Goal: Communication & Community: Share content

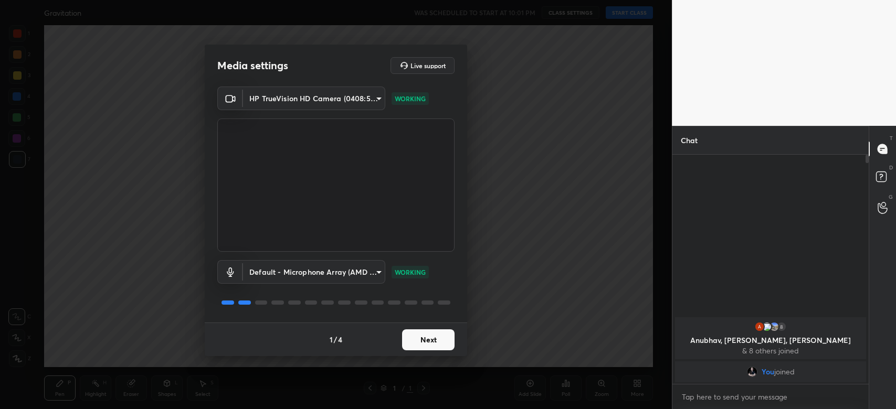
click at [427, 335] on button "Next" at bounding box center [428, 339] width 52 height 21
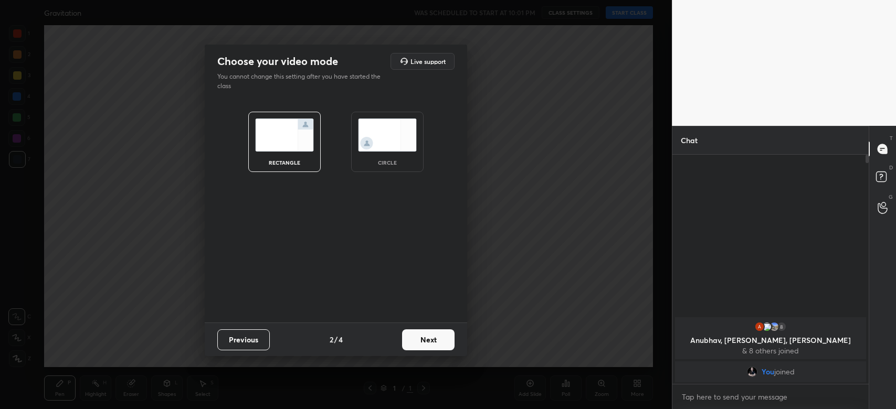
click at [427, 335] on button "Next" at bounding box center [428, 339] width 52 height 21
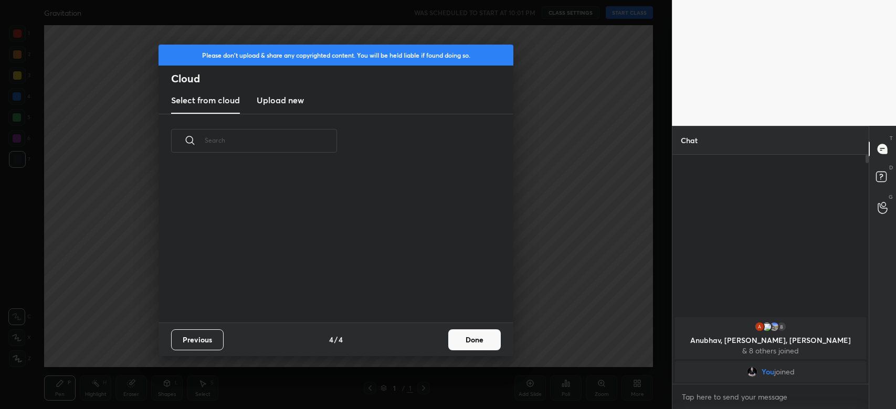
click at [427, 335] on div "Previous 4 / 4 Done" at bounding box center [335, 340] width 355 height 34
click at [474, 343] on button "Done" at bounding box center [474, 339] width 52 height 21
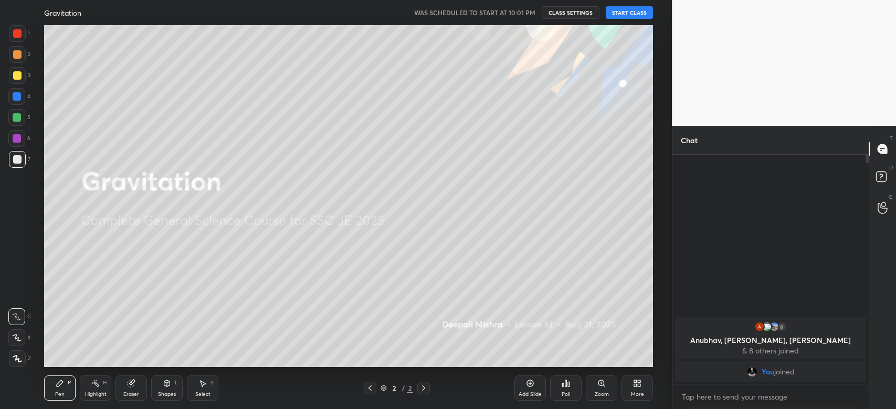
click at [627, 6] on button "START CLASS" at bounding box center [628, 12] width 47 height 13
click at [639, 384] on icon at bounding box center [638, 385] width 3 height 3
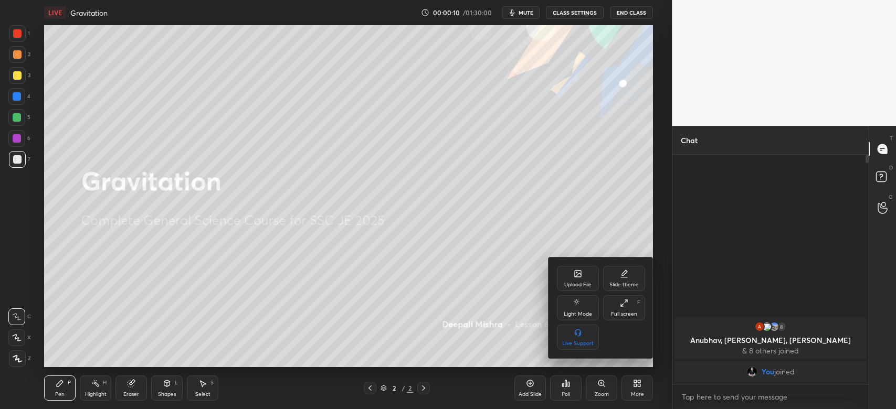
click at [527, 270] on div at bounding box center [448, 204] width 896 height 409
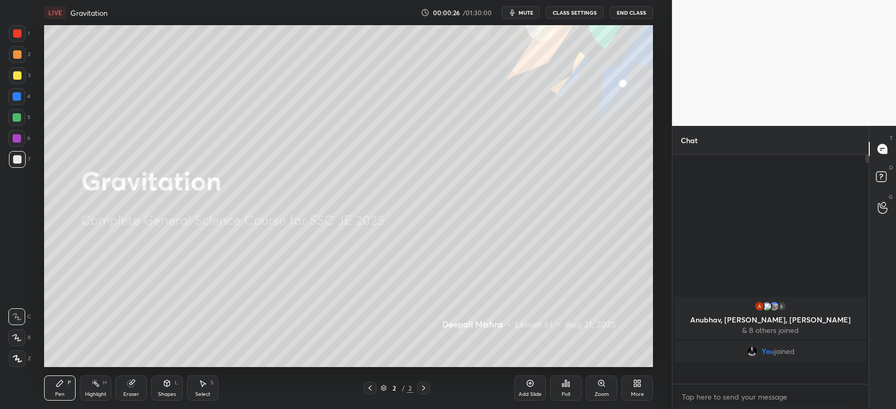
scroll to position [227, 193]
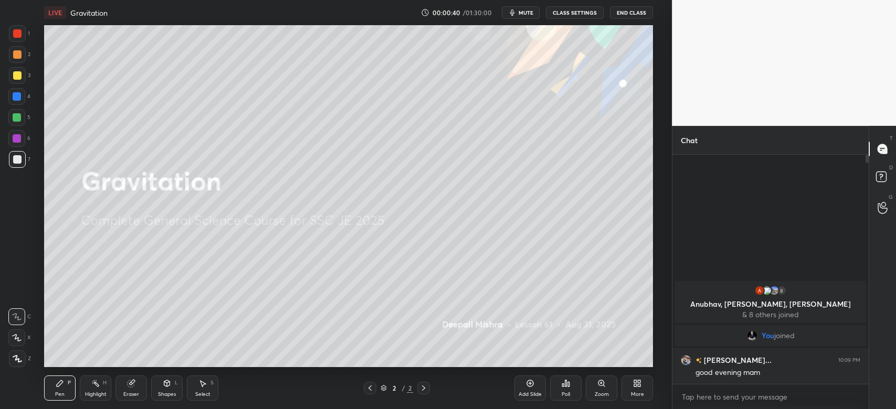
click at [635, 381] on icon at bounding box center [635, 381] width 3 height 3
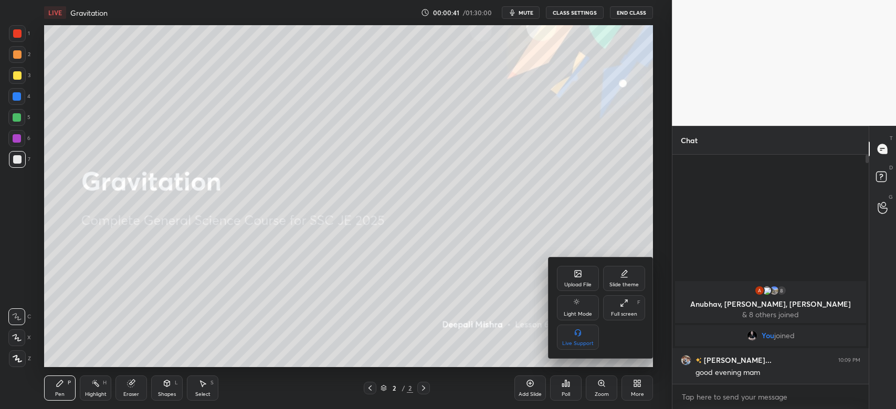
click at [570, 279] on div "Upload File" at bounding box center [578, 278] width 42 height 25
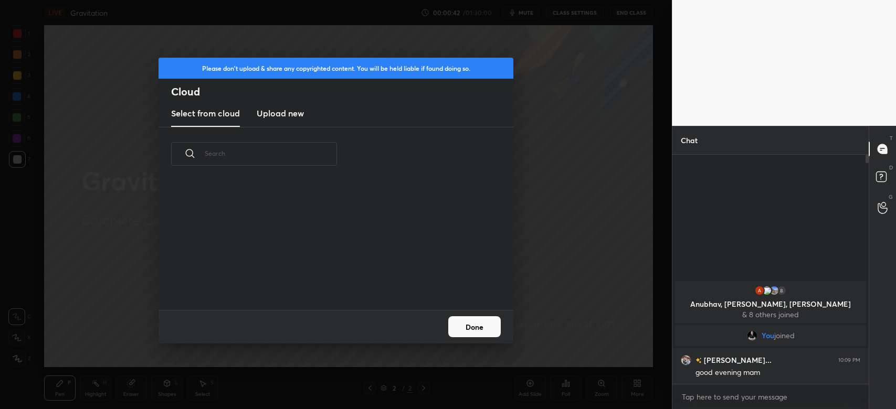
scroll to position [130, 336]
click at [298, 116] on h3 "Upload new" at bounding box center [280, 113] width 47 height 13
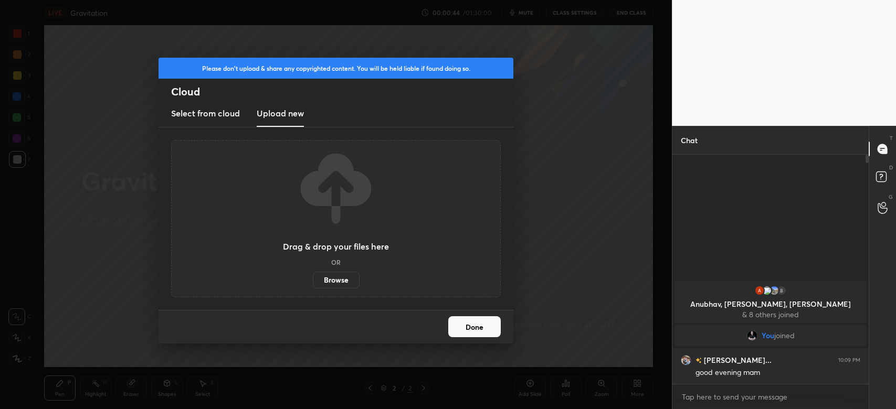
click at [342, 276] on label "Browse" at bounding box center [336, 280] width 47 height 17
click at [313, 276] on input "Browse" at bounding box center [313, 280] width 0 height 17
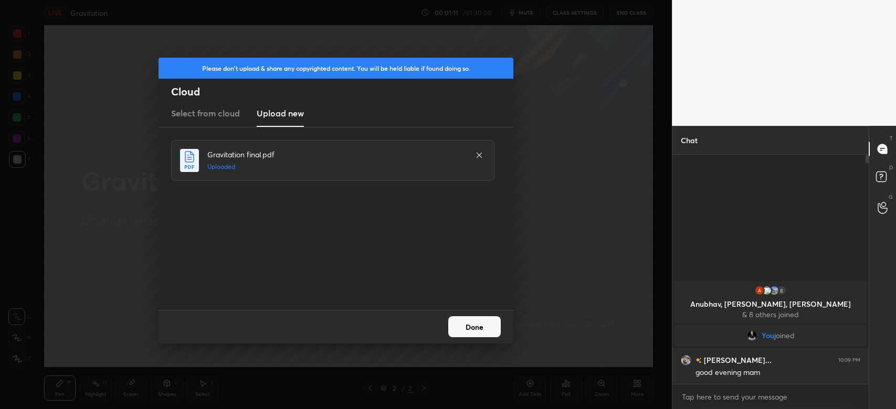
click at [465, 315] on div "Done" at bounding box center [335, 327] width 355 height 34
click at [474, 328] on button "Done" at bounding box center [474, 326] width 52 height 21
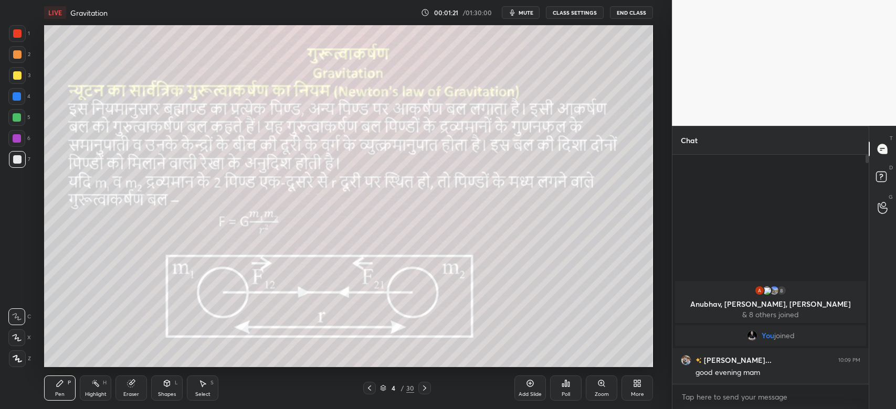
click at [524, 10] on span "mute" at bounding box center [525, 12] width 15 height 7
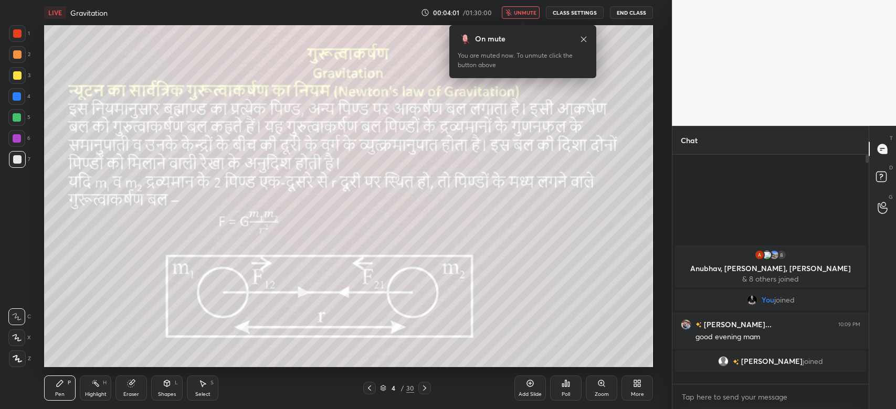
scroll to position [227, 193]
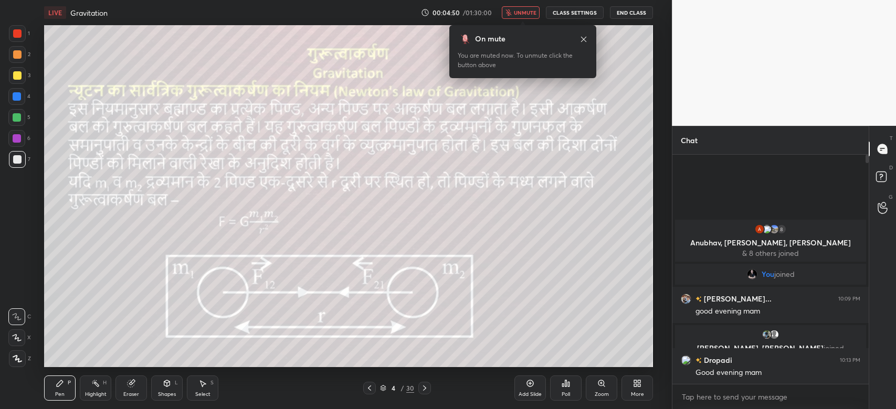
click at [532, 15] on span "unmute" at bounding box center [525, 12] width 23 height 7
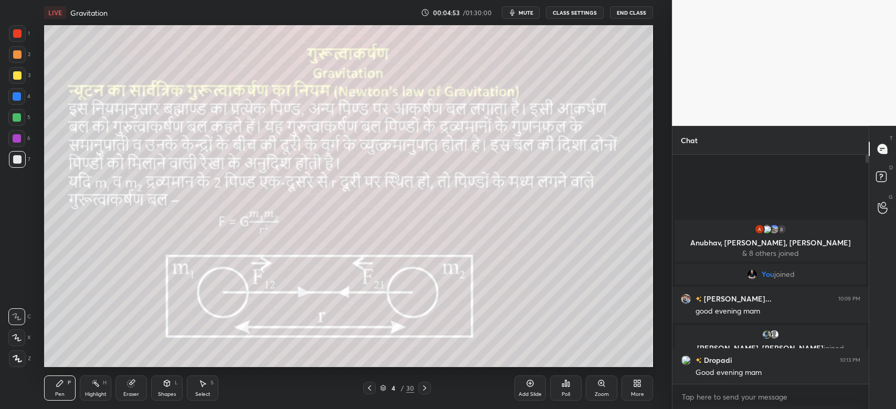
click at [20, 358] on icon at bounding box center [17, 358] width 9 height 7
drag, startPoint x: 865, startPoint y: 152, endPoint x: 865, endPoint y: 198, distance: 46.7
click at [865, 198] on div "Chat 8 Anubhav, [PERSON_NAME], [PERSON_NAME] & 8 others joined You joined [PERS…" at bounding box center [770, 267] width 197 height 283
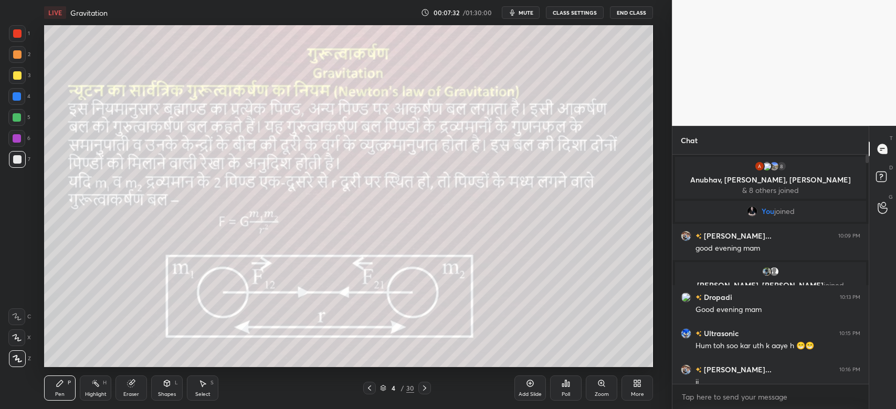
click at [15, 36] on div at bounding box center [17, 33] width 8 height 8
click at [17, 94] on div at bounding box center [17, 96] width 8 height 8
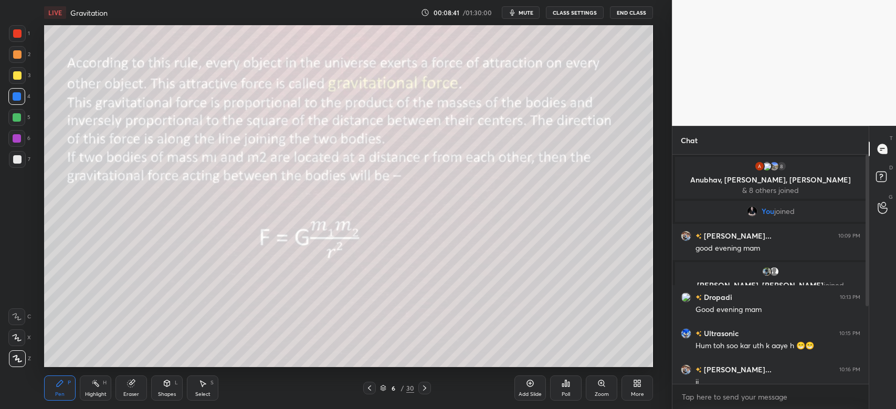
click at [167, 387] on icon at bounding box center [167, 385] width 0 height 4
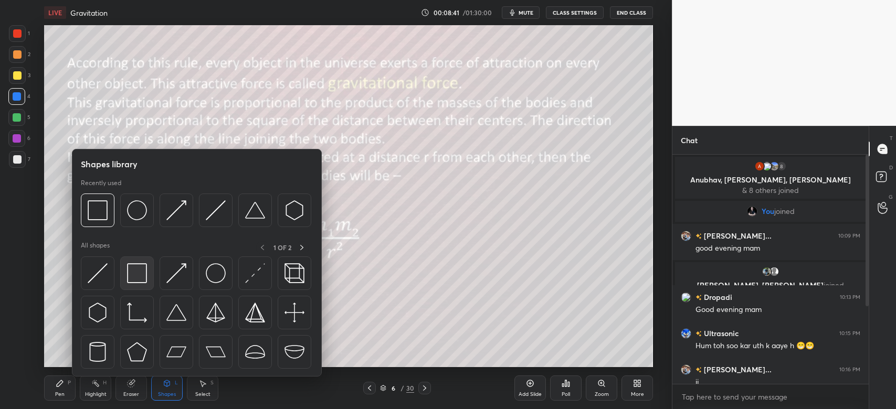
click at [140, 275] on img at bounding box center [137, 273] width 20 height 20
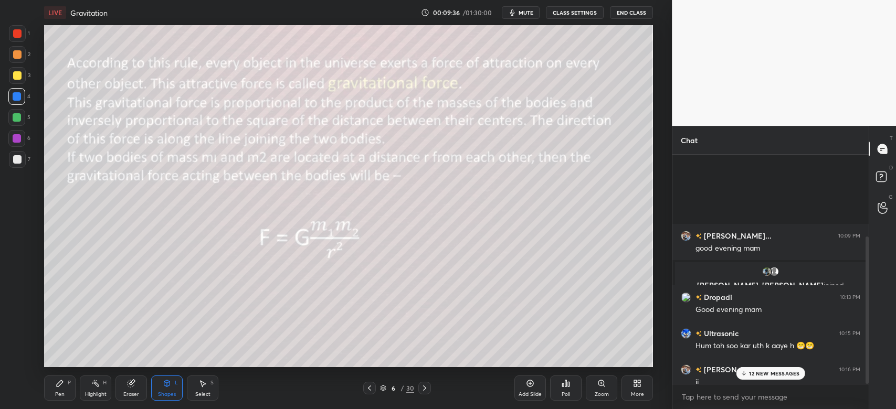
scroll to position [127, 0]
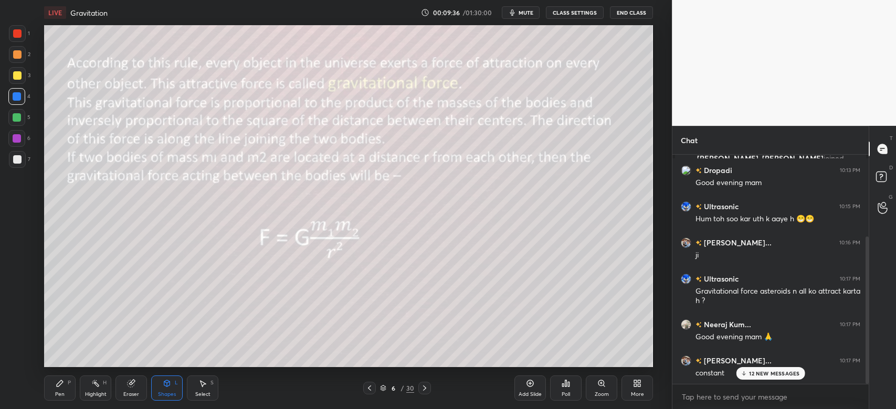
drag, startPoint x: 866, startPoint y: 278, endPoint x: 866, endPoint y: 318, distance: 40.4
click at [866, 318] on div at bounding box center [866, 310] width 3 height 147
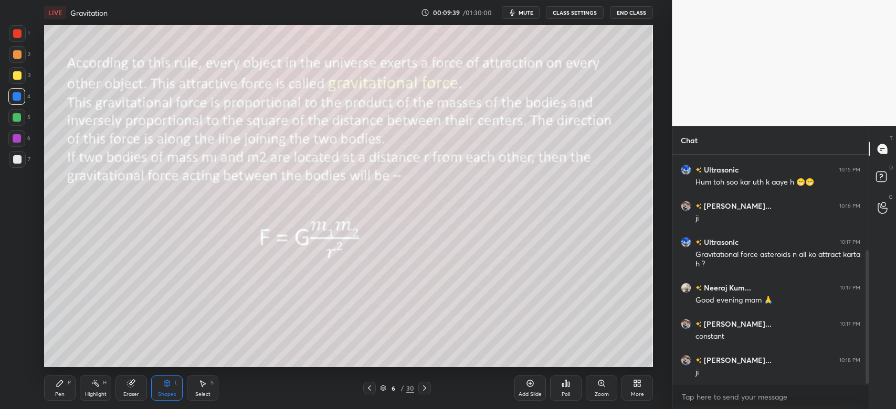
click at [766, 376] on div "ji" at bounding box center [777, 373] width 165 height 10
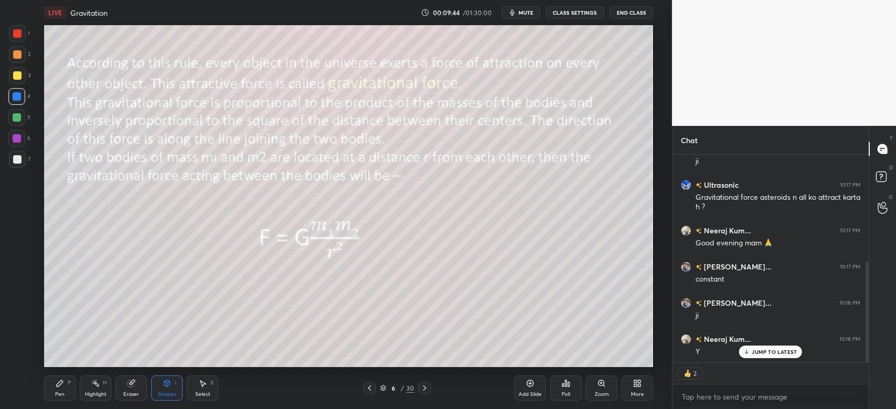
click at [755, 357] on div "JUMP TO LATEST" at bounding box center [770, 352] width 63 height 13
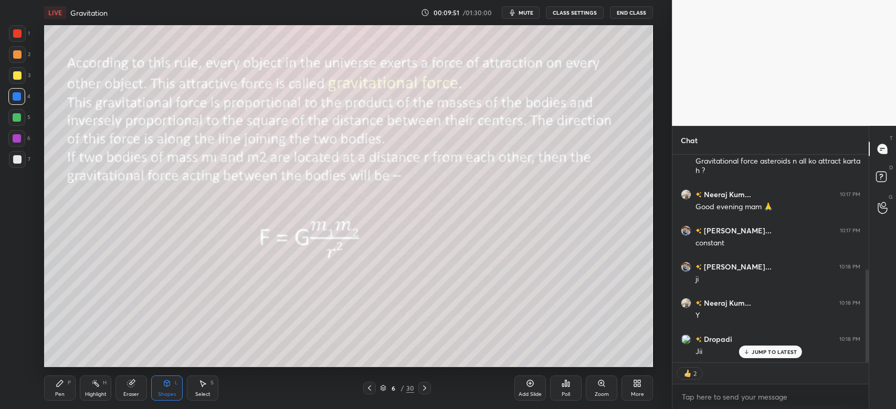
type textarea "x"
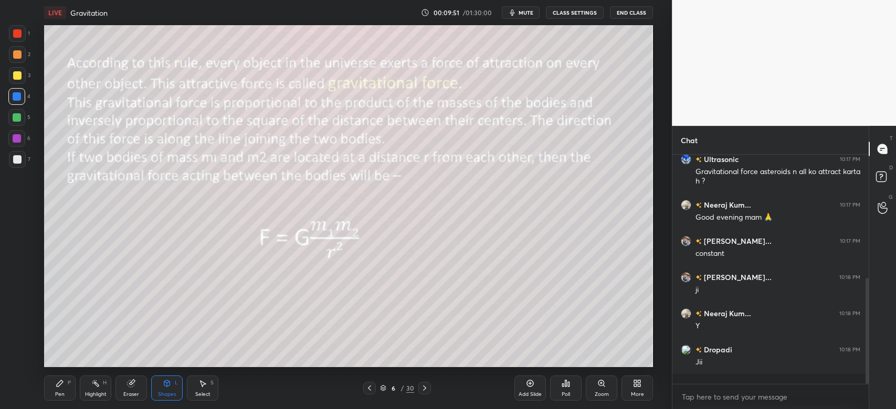
scroll to position [236, 0]
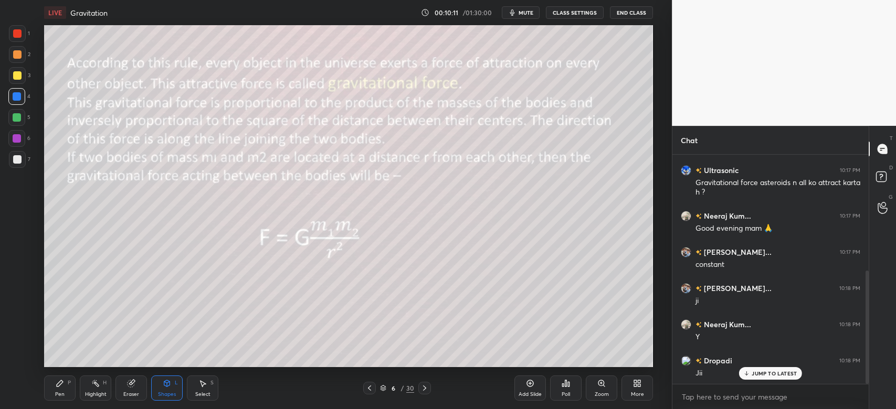
click at [782, 375] on p "JUMP TO LATEST" at bounding box center [773, 373] width 45 height 6
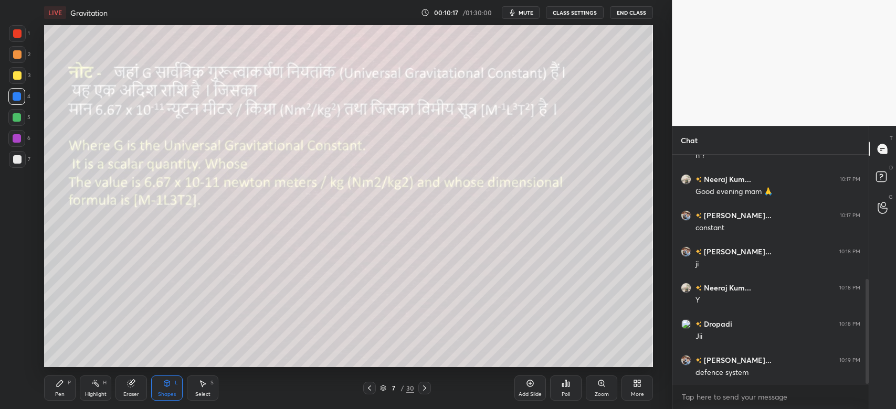
click at [520, 13] on span "mute" at bounding box center [525, 12] width 15 height 7
click at [524, 10] on span "unmute" at bounding box center [525, 12] width 23 height 7
click at [56, 388] on div "Pen P" at bounding box center [59, 388] width 31 height 25
click at [530, 394] on div "Add Slide" at bounding box center [529, 394] width 23 height 5
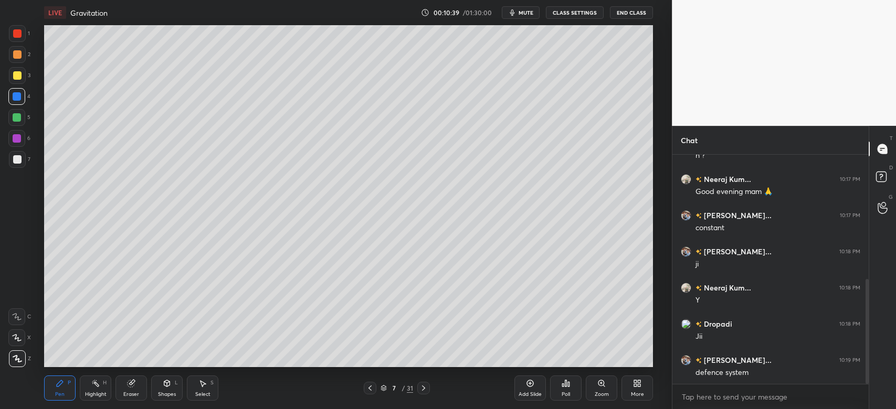
click at [13, 78] on div at bounding box center [17, 75] width 8 height 8
click at [19, 116] on div at bounding box center [17, 117] width 8 height 8
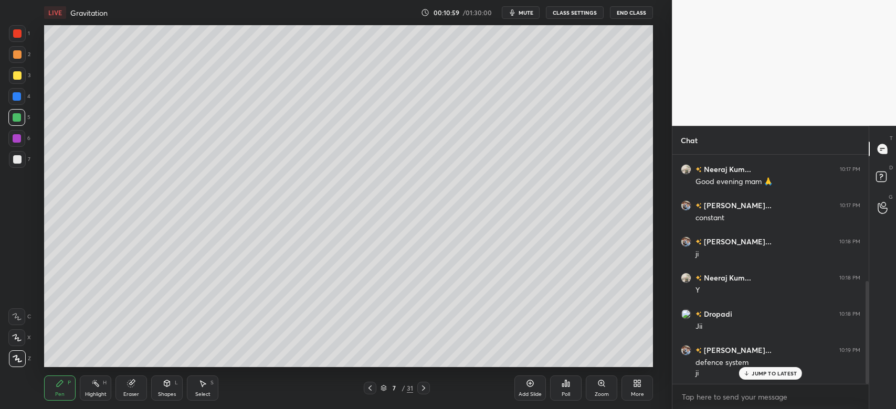
click at [13, 92] on div at bounding box center [16, 96] width 17 height 17
click at [15, 99] on div at bounding box center [17, 96] width 8 height 8
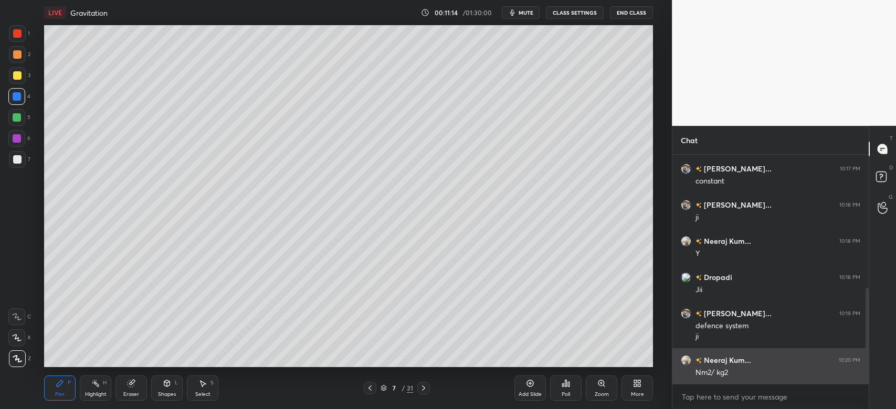
scroll to position [355, 0]
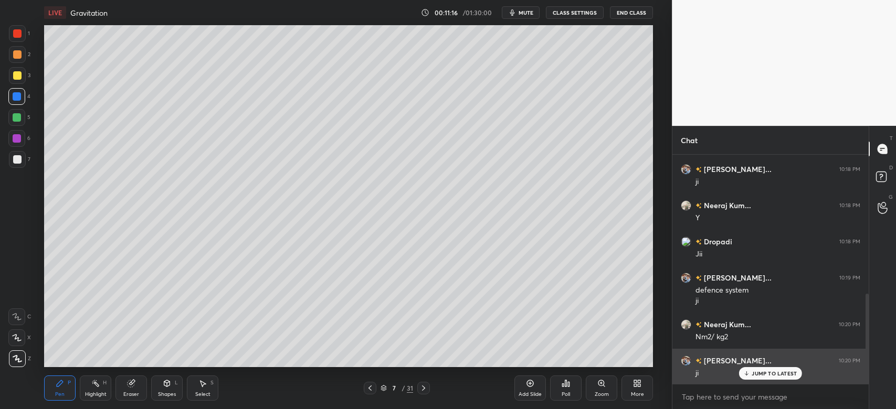
click at [772, 375] on p "JUMP TO LATEST" at bounding box center [773, 373] width 45 height 6
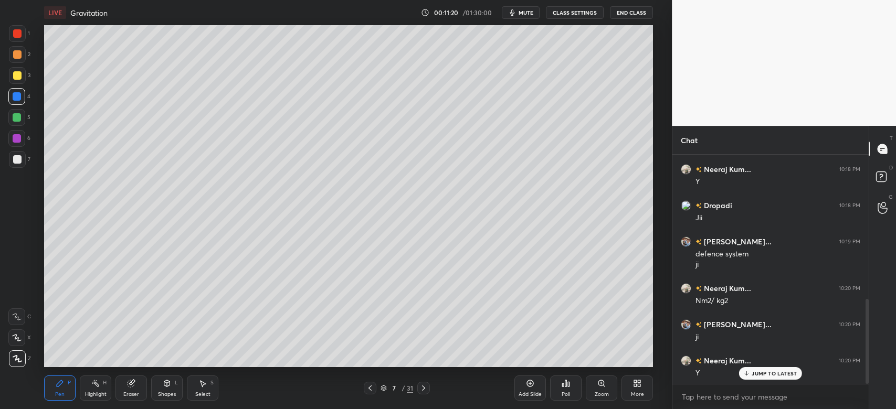
scroll to position [428, 0]
click at [22, 162] on div at bounding box center [17, 159] width 17 height 17
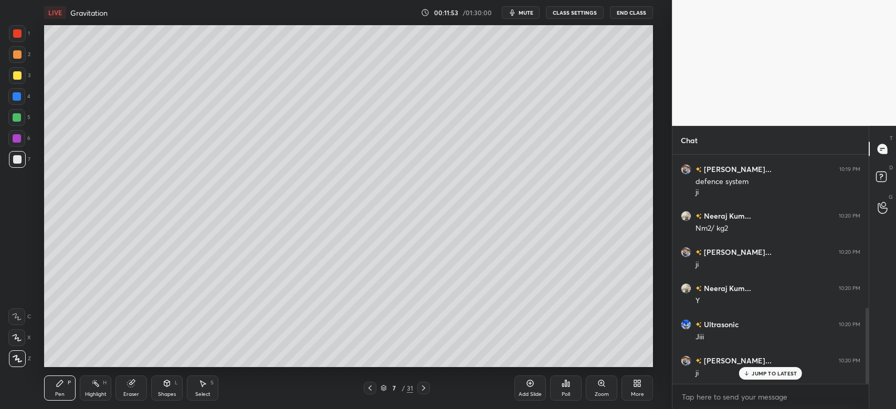
scroll to position [499, 0]
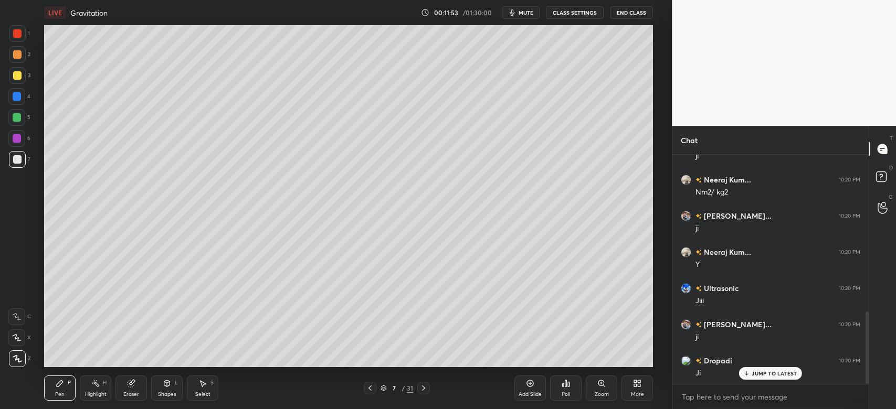
click at [758, 379] on div "JUMP TO LATEST" at bounding box center [770, 373] width 63 height 13
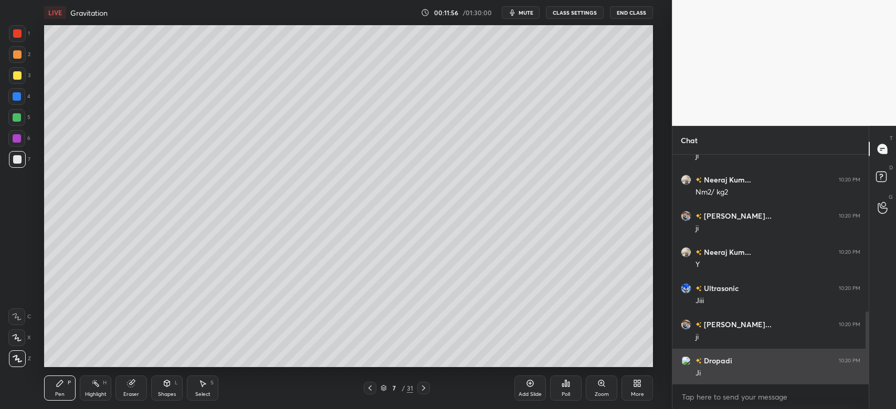
click at [686, 363] on img "grid" at bounding box center [685, 361] width 10 height 10
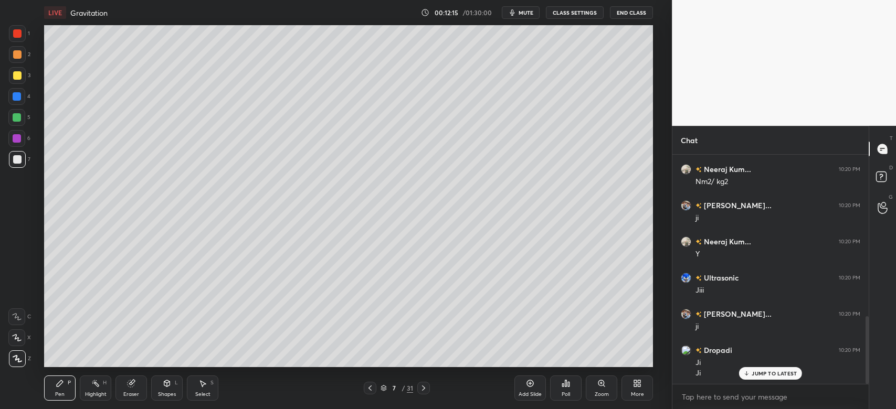
scroll to position [546, 0]
click at [754, 375] on p "JUMP TO LATEST" at bounding box center [773, 373] width 45 height 6
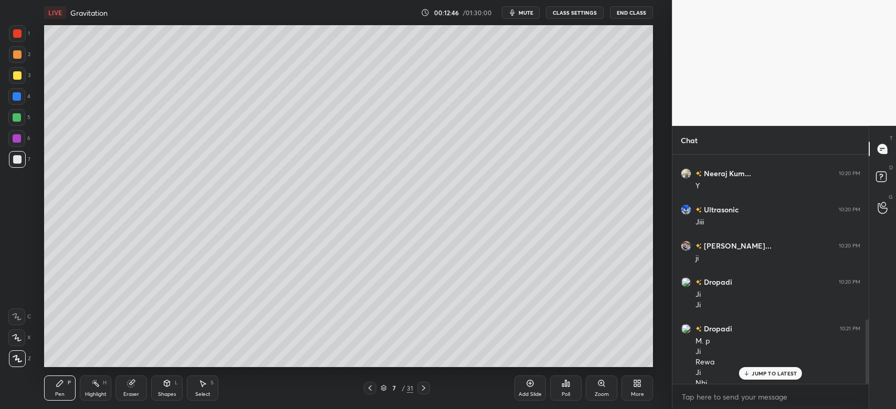
scroll to position [588, 0]
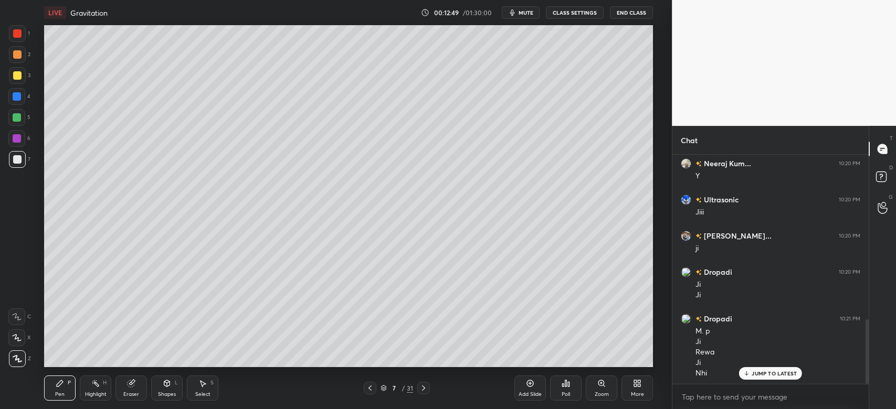
click at [771, 374] on p "JUMP TO LATEST" at bounding box center [773, 373] width 45 height 6
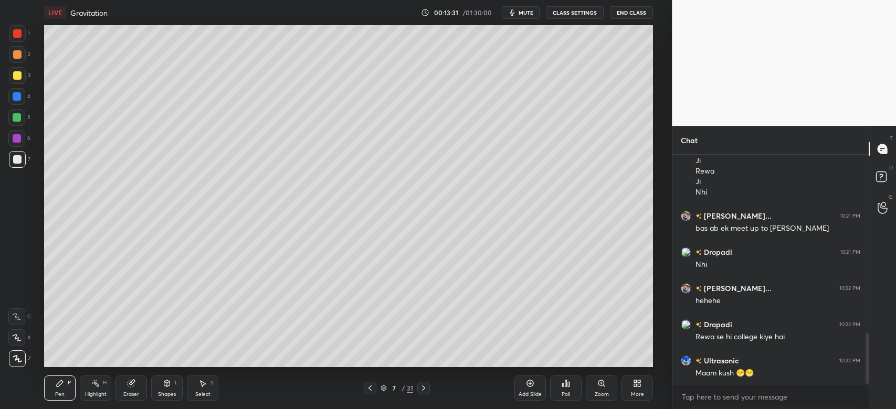
scroll to position [806, 0]
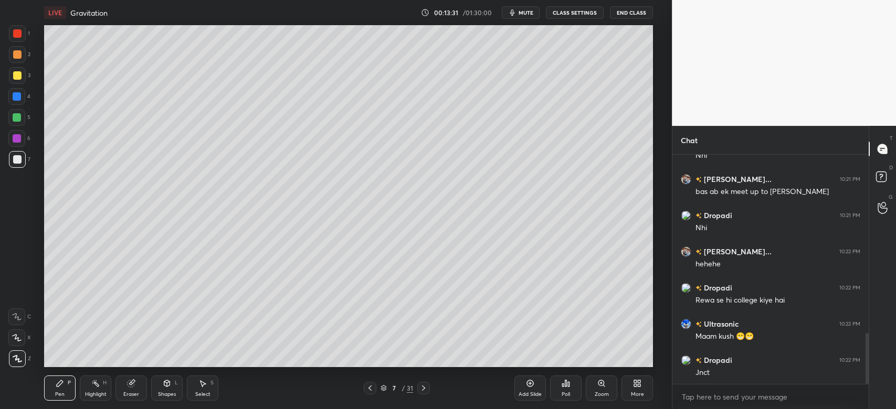
click at [779, 368] on div "Dropadi 10:20 PM [PERSON_NAME] 10:21 PM M. p [PERSON_NAME] Ji [PERSON_NAME] [PE…" at bounding box center [770, 269] width 196 height 229
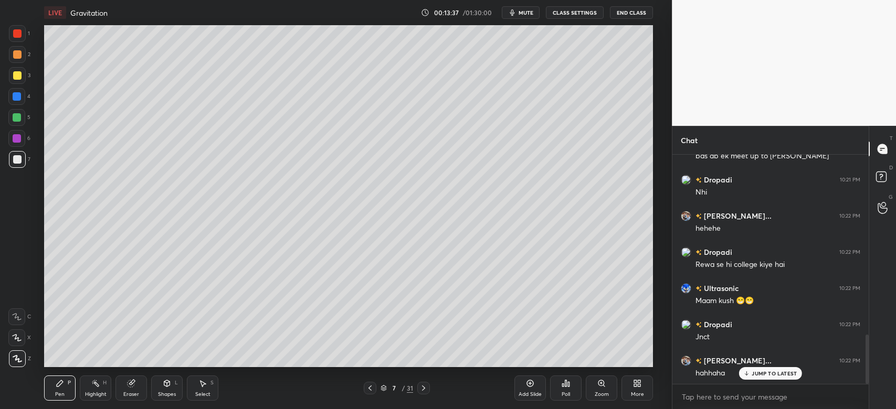
click at [772, 372] on p "JUMP TO LATEST" at bounding box center [773, 373] width 45 height 6
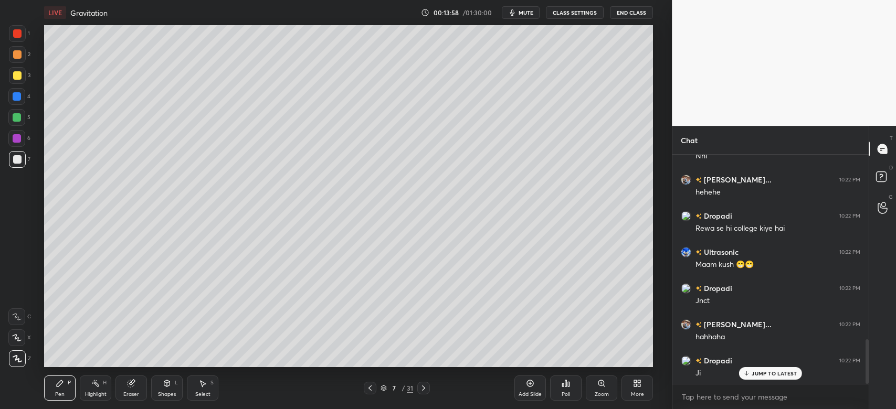
scroll to position [950, 0]
click at [780, 373] on p "JUMP TO LATEST" at bounding box center [773, 373] width 45 height 6
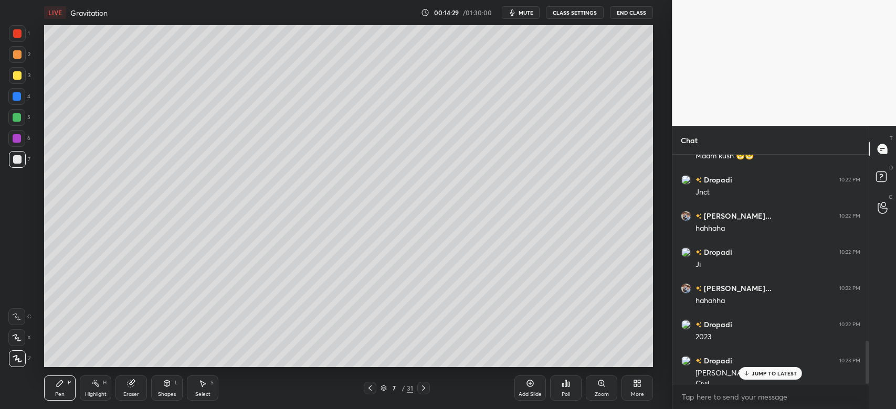
scroll to position [997, 0]
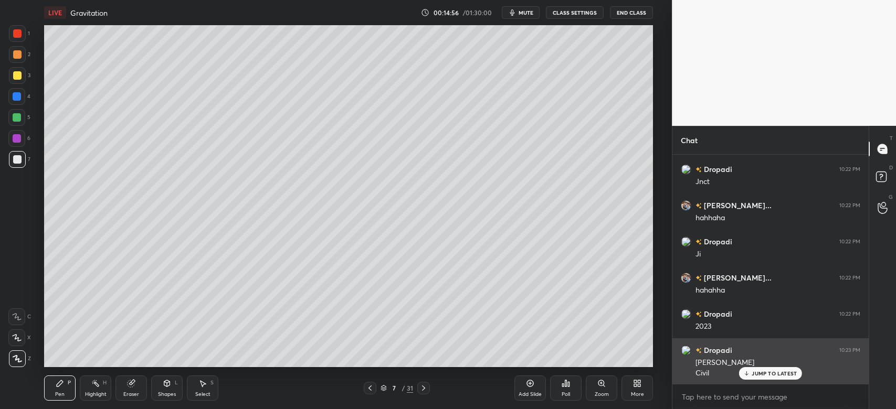
click at [767, 372] on p "JUMP TO LATEST" at bounding box center [773, 373] width 45 height 6
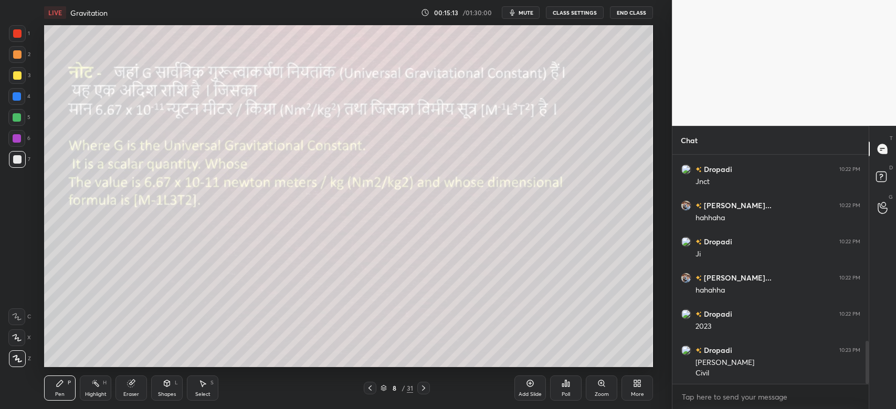
scroll to position [1033, 0]
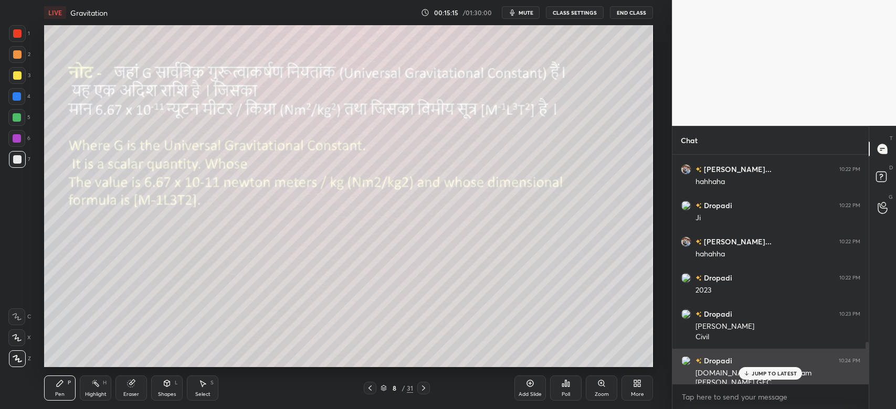
click at [760, 374] on p "JUMP TO LATEST" at bounding box center [773, 373] width 45 height 6
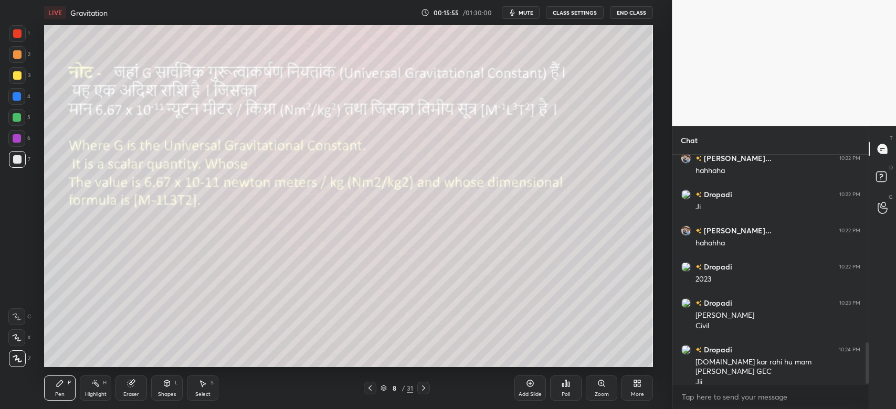
scroll to position [1054, 0]
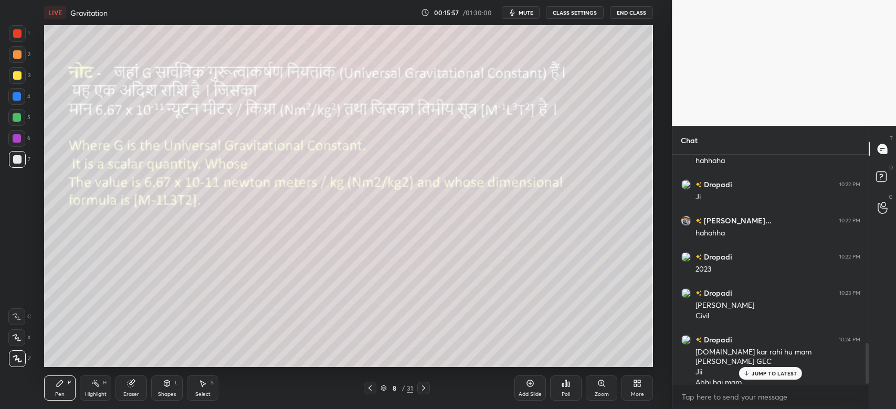
click at [760, 375] on p "JUMP TO LATEST" at bounding box center [773, 373] width 45 height 6
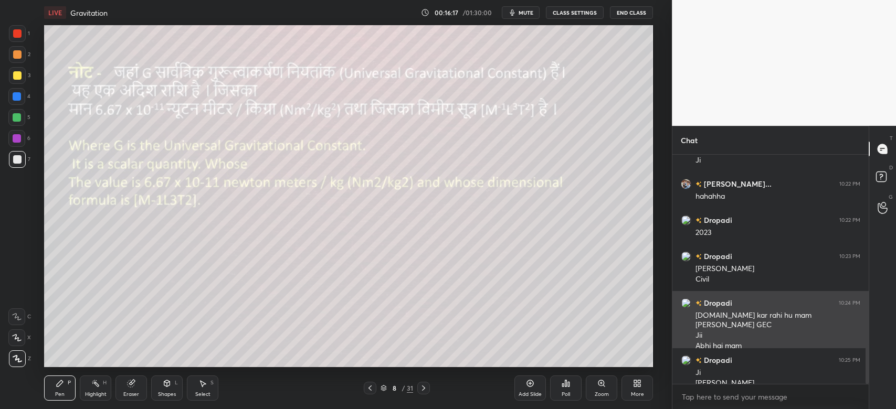
scroll to position [1101, 0]
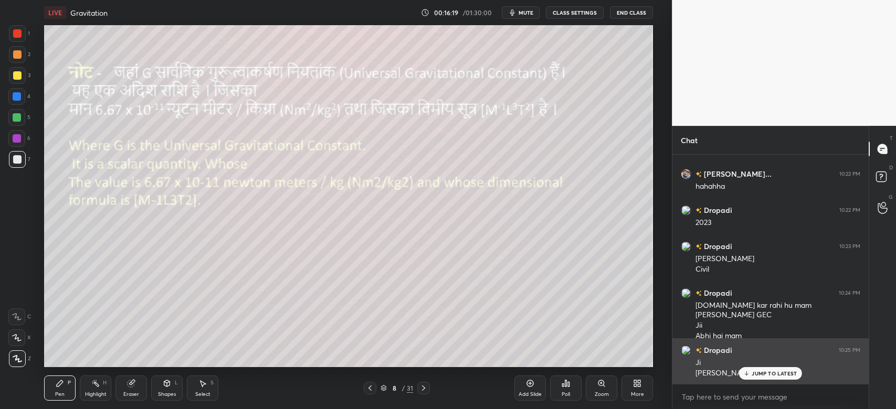
click at [763, 371] on p "JUMP TO LATEST" at bounding box center [773, 373] width 45 height 6
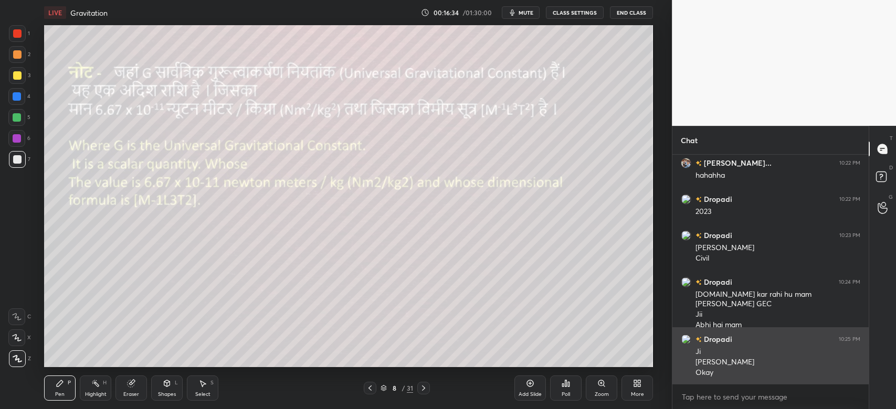
scroll to position [1122, 0]
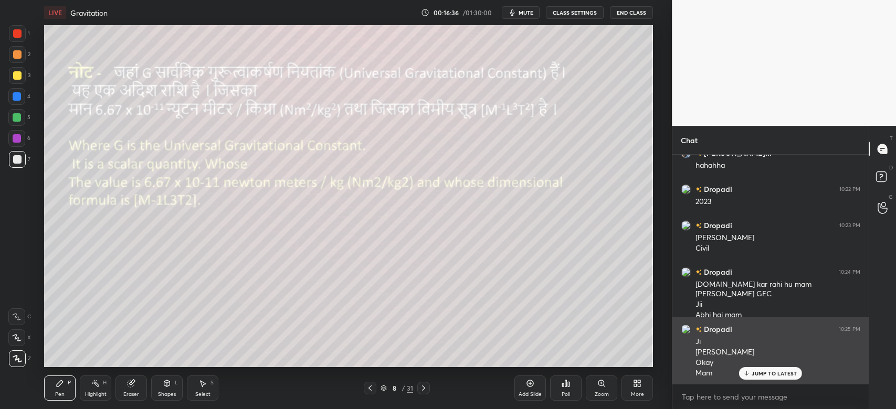
click at [764, 375] on p "JUMP TO LATEST" at bounding box center [773, 373] width 45 height 6
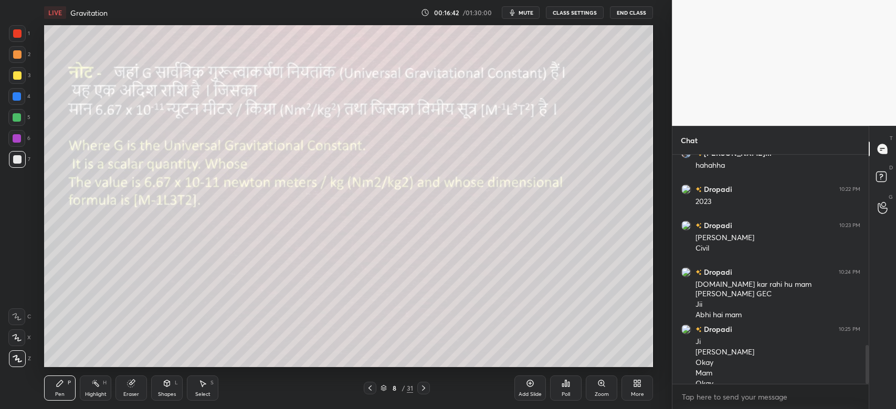
scroll to position [1133, 0]
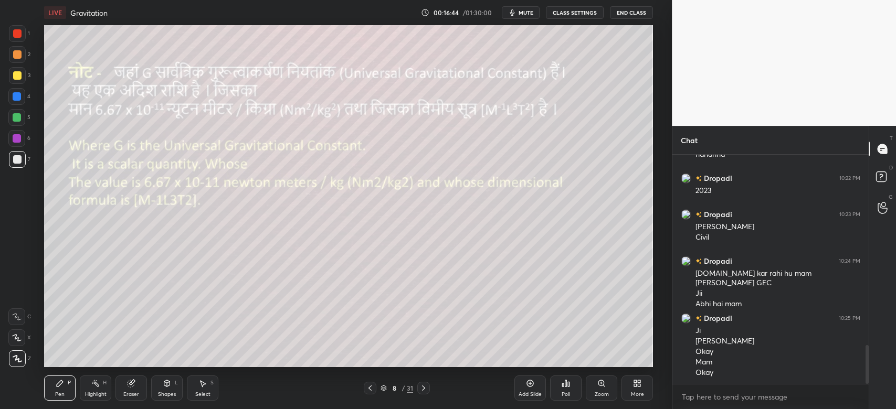
click at [18, 94] on div at bounding box center [17, 96] width 8 height 8
click at [17, 97] on div at bounding box center [17, 96] width 8 height 8
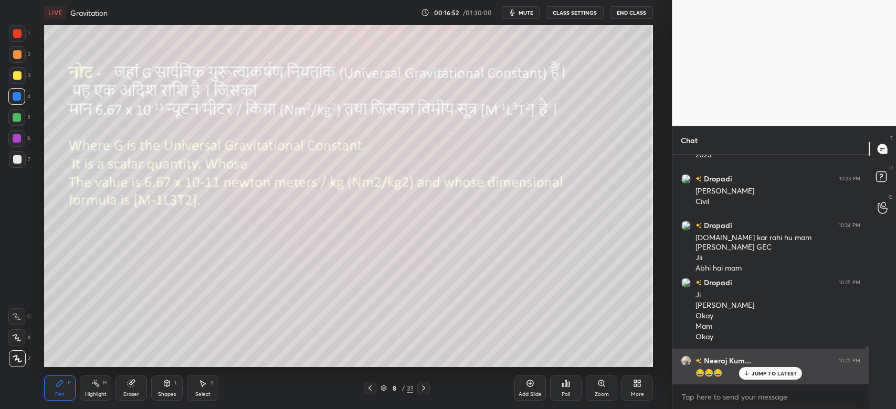
click at [766, 373] on p "JUMP TO LATEST" at bounding box center [773, 373] width 45 height 6
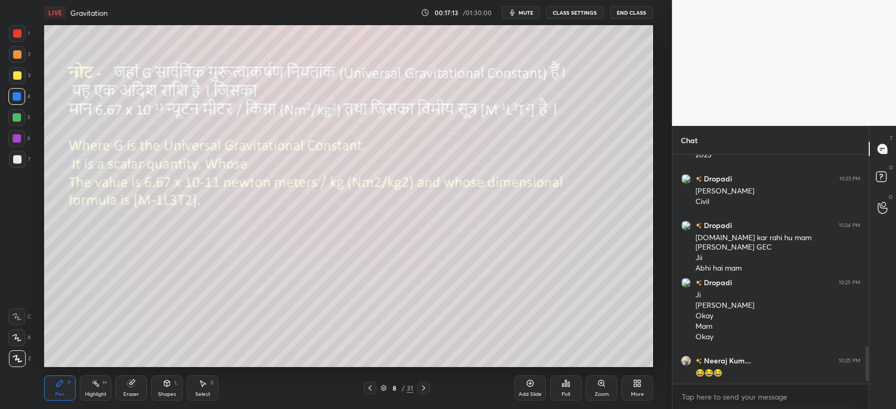
scroll to position [1286, 0]
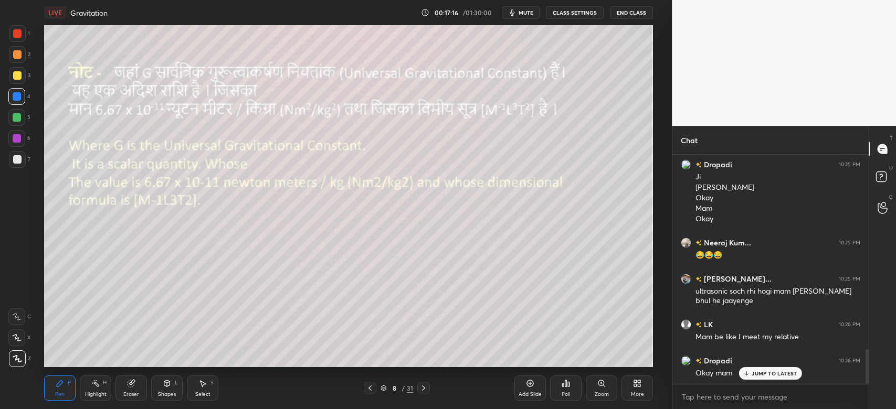
click at [766, 374] on p "JUMP TO LATEST" at bounding box center [773, 373] width 45 height 6
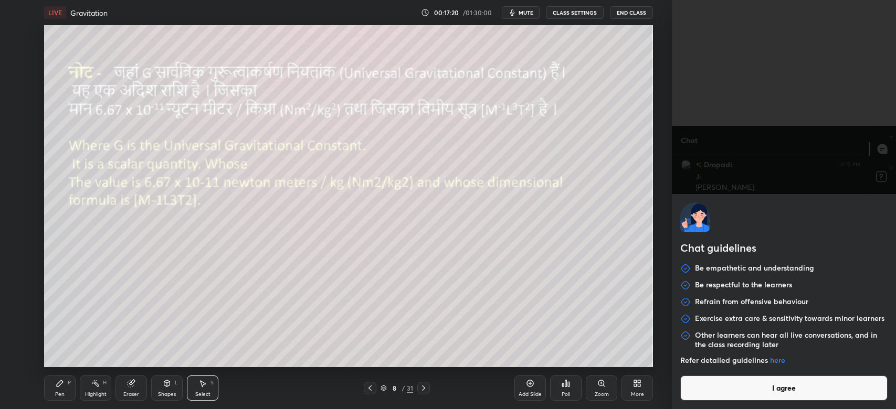
click at [701, 400] on body "1 2 3 4 5 6 7 C X Z C X Z E E Erase all H H LIVE Gravitation 00:17:20 / 01:30:0…" at bounding box center [448, 204] width 896 height 409
click at [706, 389] on button "I agree" at bounding box center [783, 388] width 207 height 25
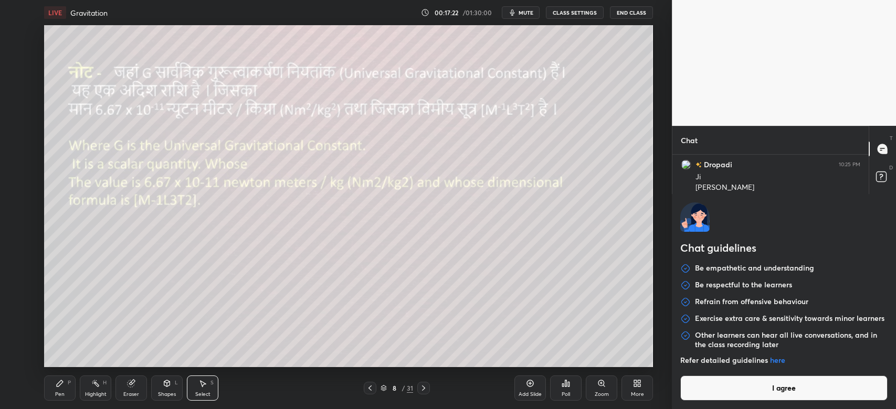
type textarea "x"
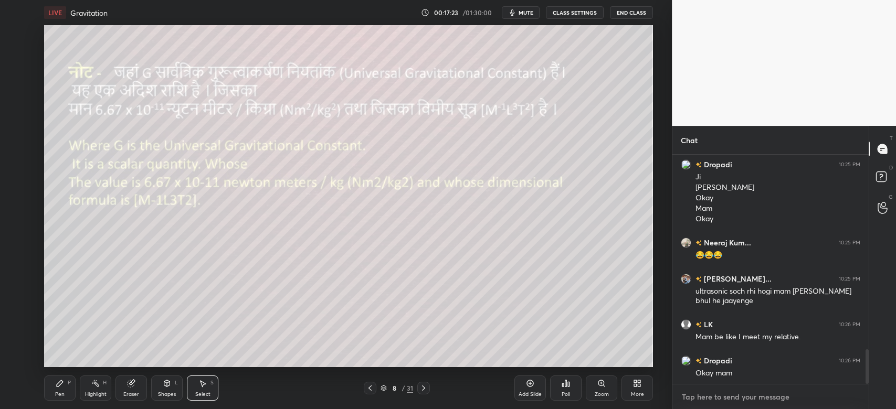
paste textarea "[URL][DOMAIN_NAME]"
type textarea "[URL][DOMAIN_NAME]"
type textarea "x"
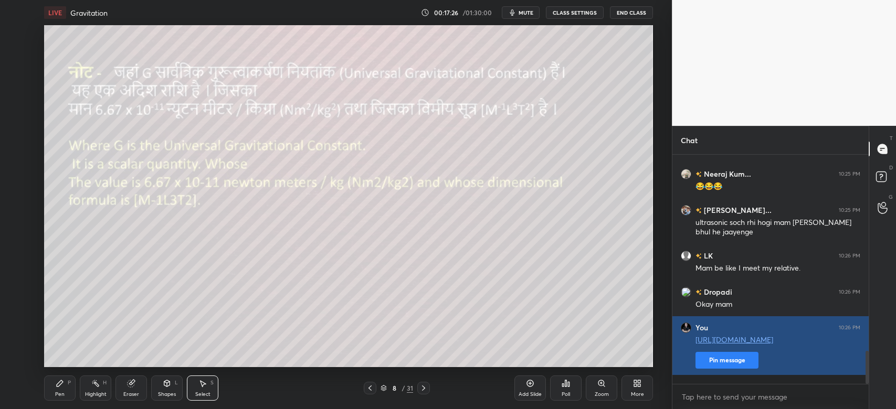
click at [727, 369] on button "Pin message" at bounding box center [726, 360] width 63 height 17
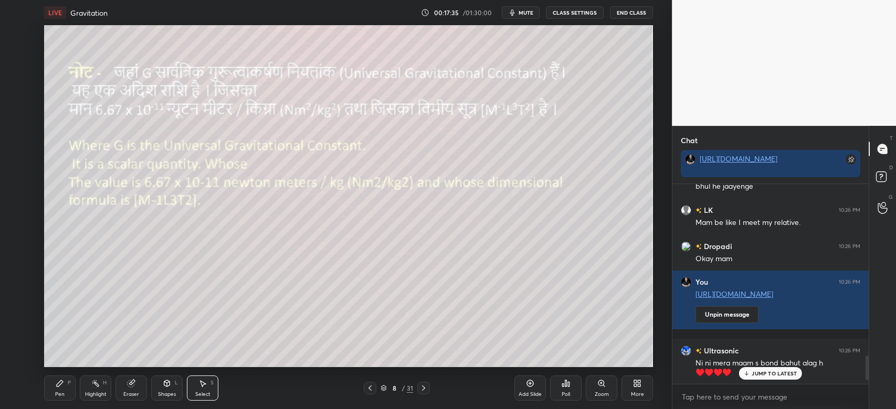
scroll to position [1370, 0]
drag, startPoint x: 867, startPoint y: 370, endPoint x: 866, endPoint y: 409, distance: 38.9
click at [866, 409] on div "Neeraj Kum... 10:25 PM 😂😂😂 [PERSON_NAME]... 10:25 PM ultrasonic soch rhi hogi m…" at bounding box center [770, 296] width 196 height 225
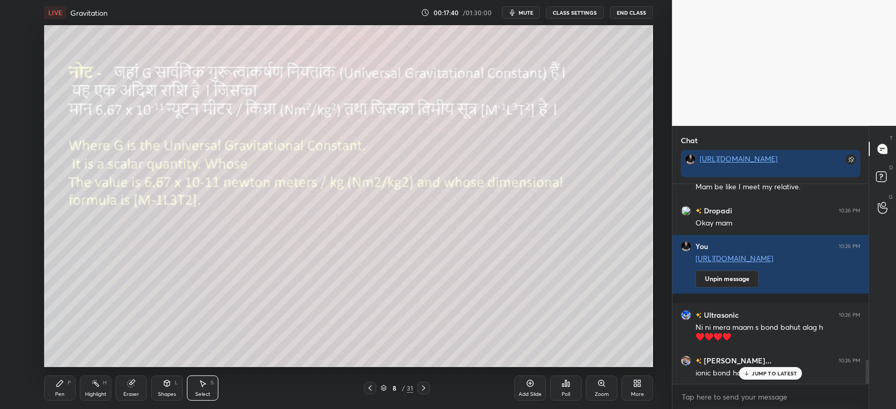
click at [743, 371] on icon at bounding box center [746, 373] width 7 height 6
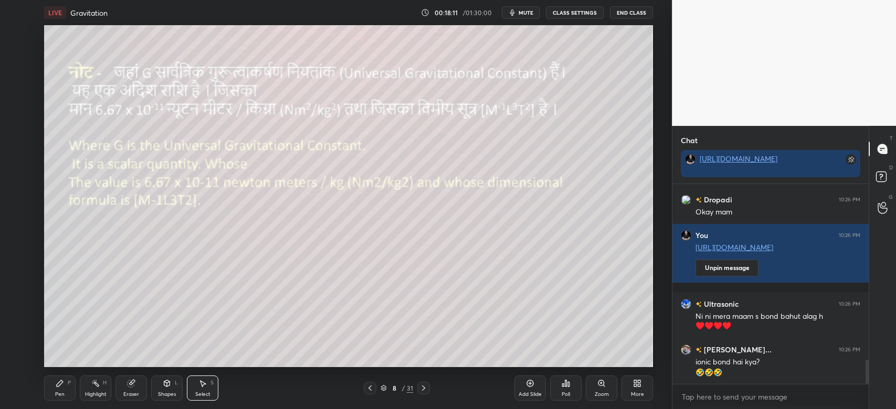
click at [56, 388] on icon at bounding box center [60, 383] width 8 height 8
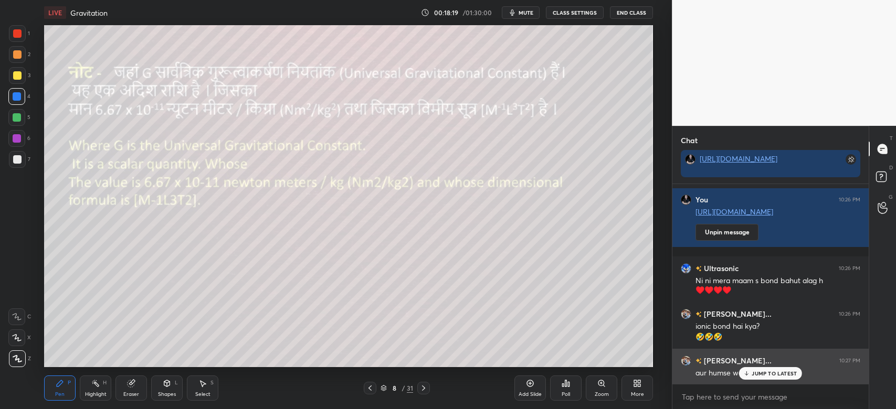
click at [763, 372] on p "JUMP TO LATEST" at bounding box center [773, 373] width 45 height 6
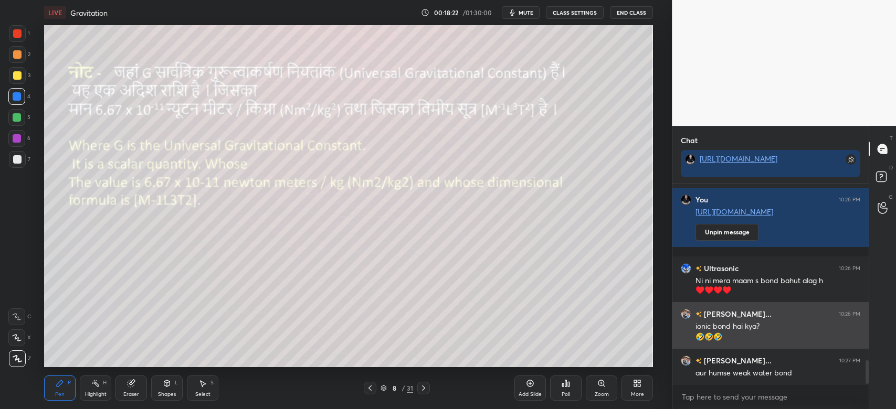
scroll to position [1549, 0]
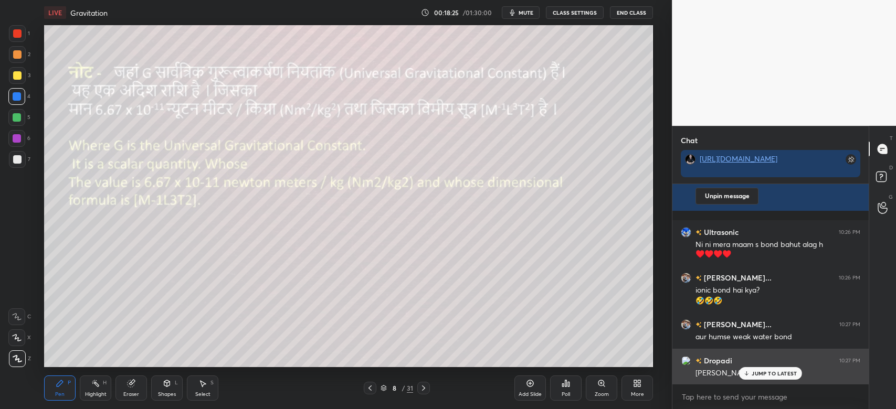
click at [771, 370] on p "JUMP TO LATEST" at bounding box center [773, 373] width 45 height 6
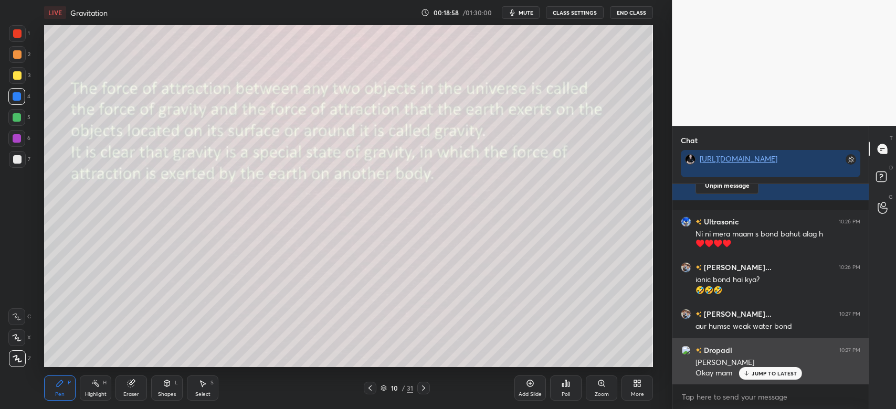
click at [762, 372] on p "JUMP TO LATEST" at bounding box center [773, 373] width 45 height 6
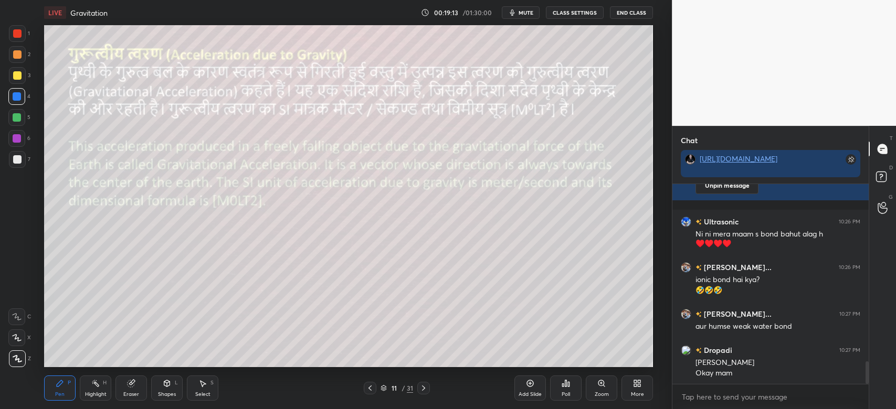
scroll to position [1595, 0]
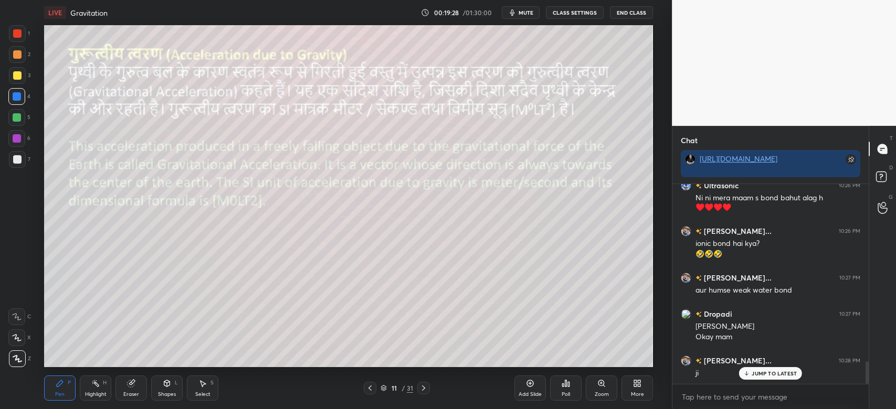
click at [129, 388] on div "Eraser" at bounding box center [130, 388] width 31 height 25
click at [17, 360] on span "Erase all" at bounding box center [17, 358] width 16 height 7
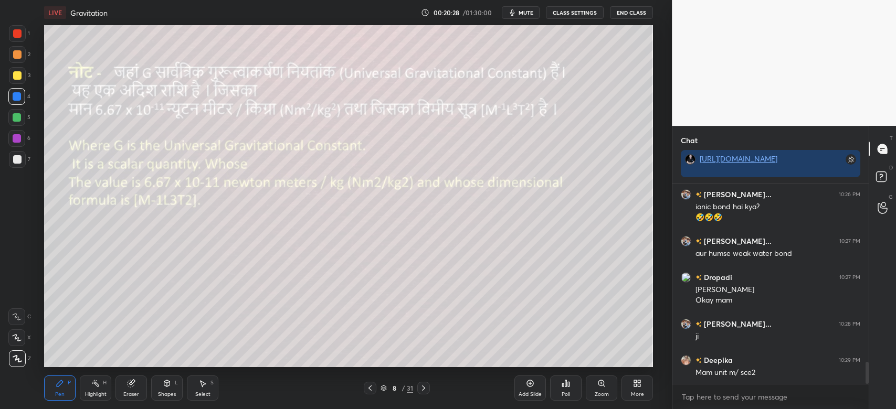
scroll to position [1668, 0]
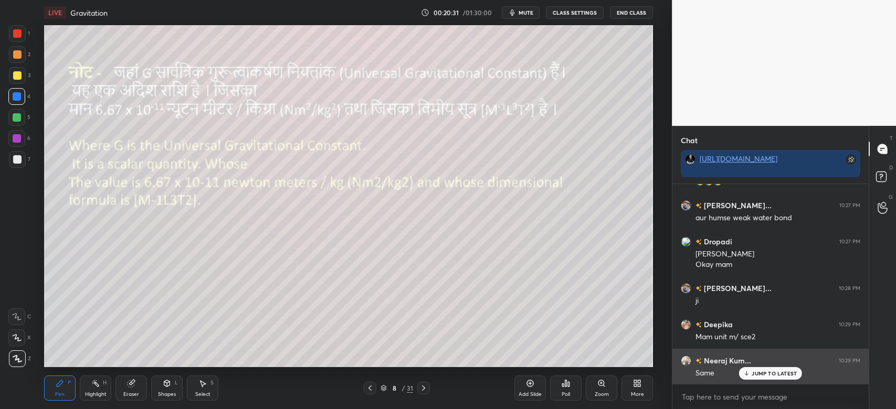
click at [764, 378] on div "JUMP TO LATEST" at bounding box center [770, 373] width 63 height 13
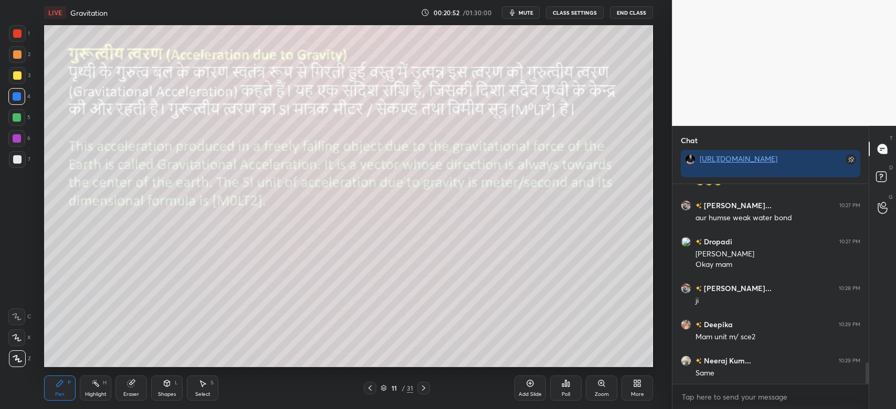
click at [24, 163] on div at bounding box center [17, 159] width 17 height 17
click at [18, 163] on div at bounding box center [17, 159] width 8 height 8
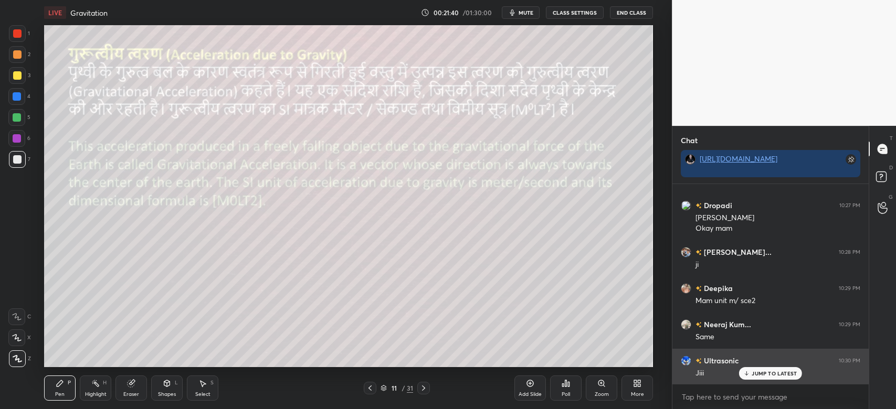
click at [790, 375] on p "JUMP TO LATEST" at bounding box center [773, 373] width 45 height 6
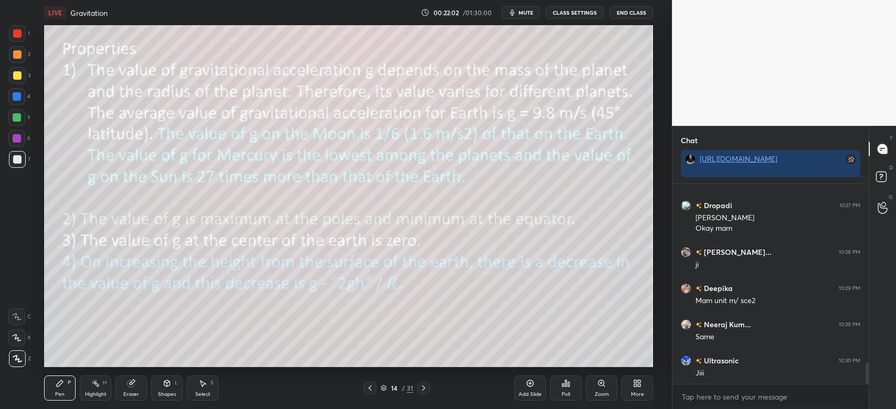
click at [532, 386] on icon at bounding box center [530, 383] width 7 height 7
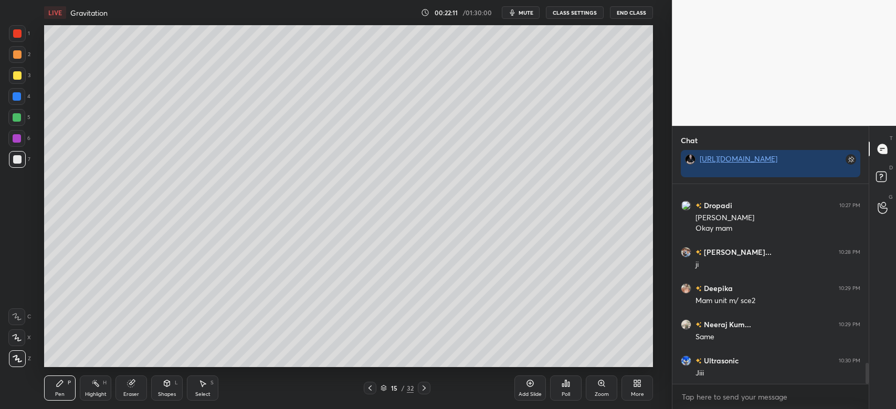
click at [18, 73] on div at bounding box center [17, 75] width 8 height 8
click at [19, 158] on div at bounding box center [17, 159] width 8 height 8
click at [165, 384] on icon at bounding box center [167, 383] width 6 height 6
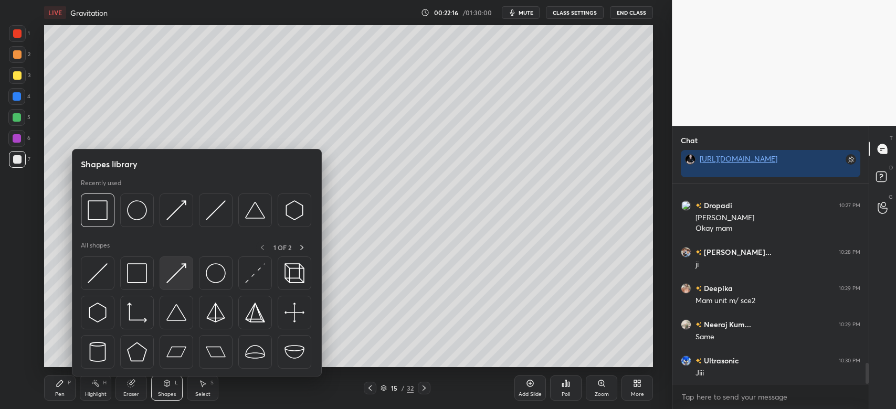
click at [180, 271] on img at bounding box center [176, 273] width 20 height 20
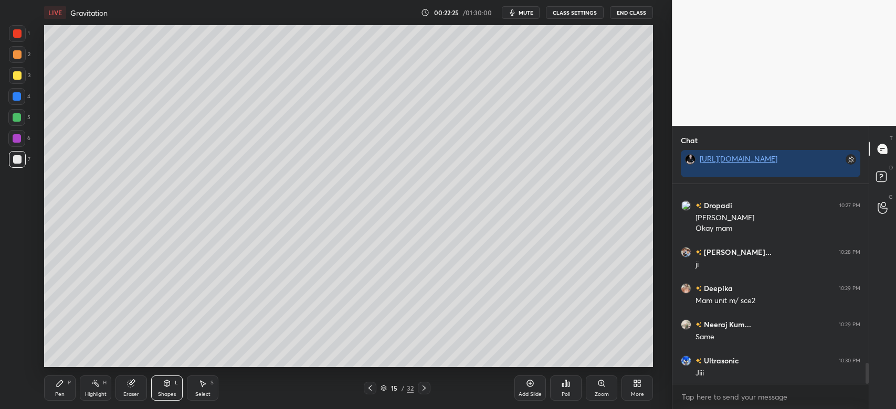
click at [57, 393] on div "Pen" at bounding box center [59, 394] width 9 height 5
click at [15, 77] on div at bounding box center [17, 75] width 8 height 8
click at [19, 75] on div at bounding box center [17, 75] width 8 height 8
click at [18, 118] on div at bounding box center [17, 117] width 8 height 8
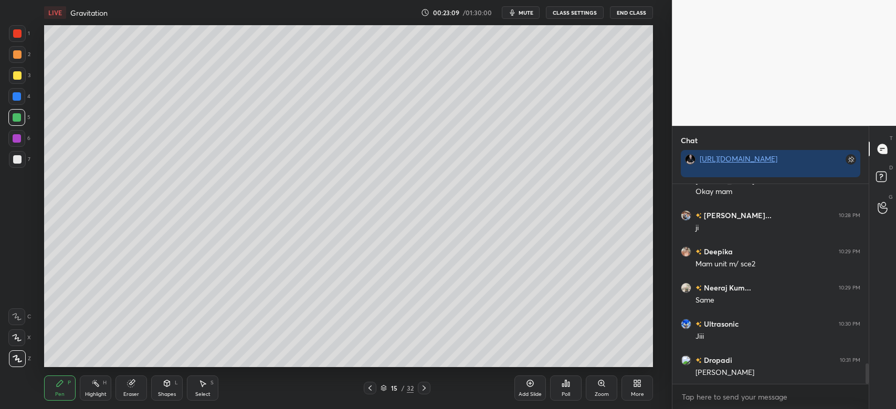
scroll to position [1776, 0]
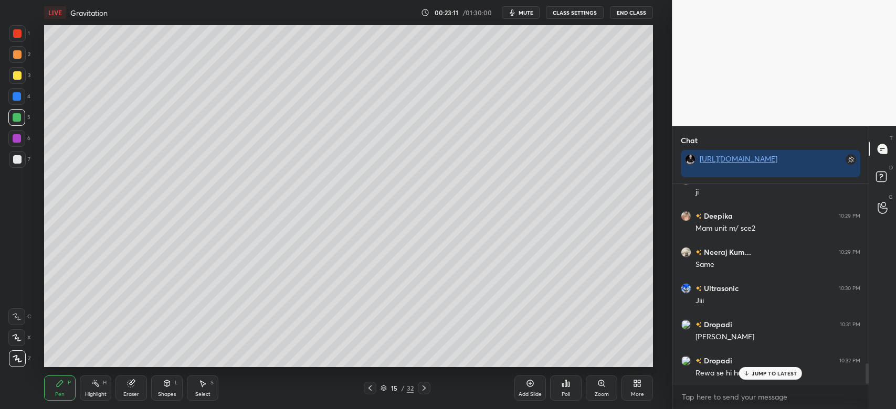
click at [759, 370] on p "JUMP TO LATEST" at bounding box center [773, 373] width 45 height 6
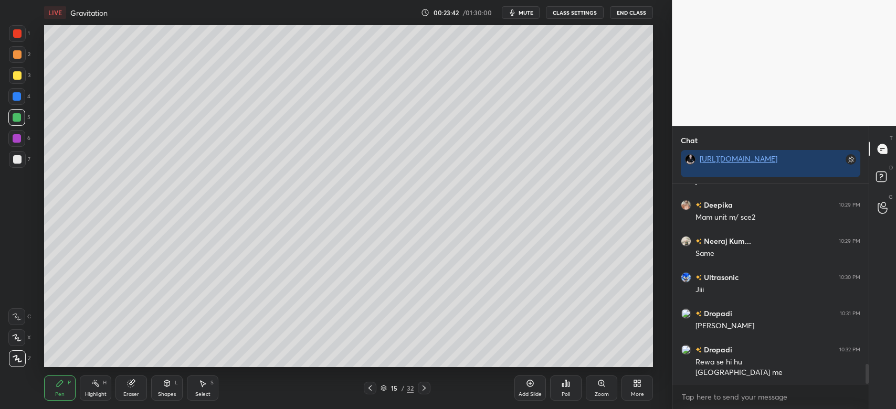
click at [19, 93] on div at bounding box center [17, 96] width 8 height 8
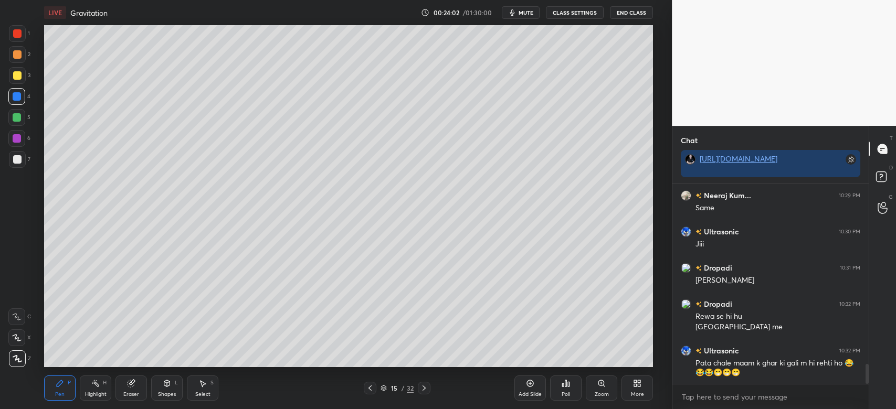
scroll to position [1869, 0]
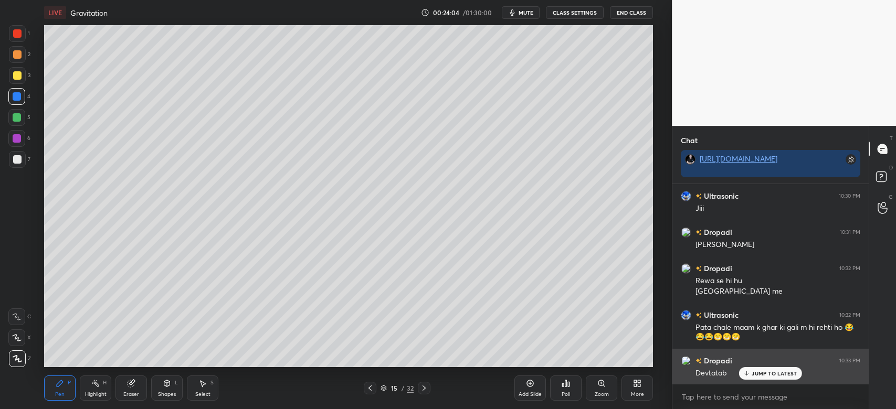
click at [759, 373] on p "JUMP TO LATEST" at bounding box center [773, 373] width 45 height 6
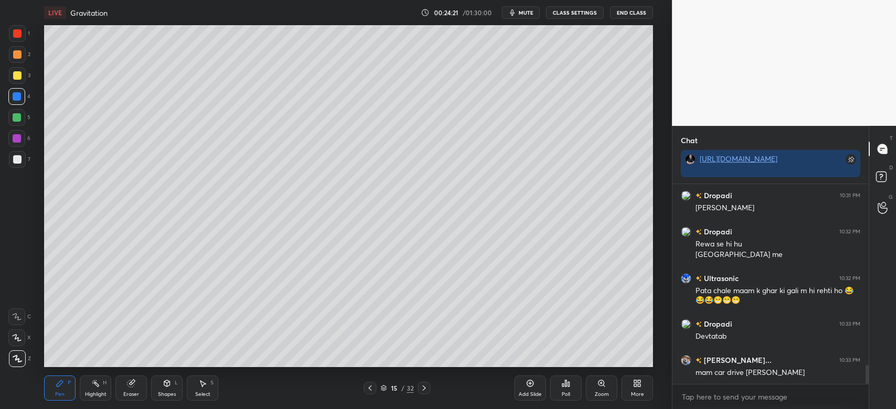
scroll to position [1941, 0]
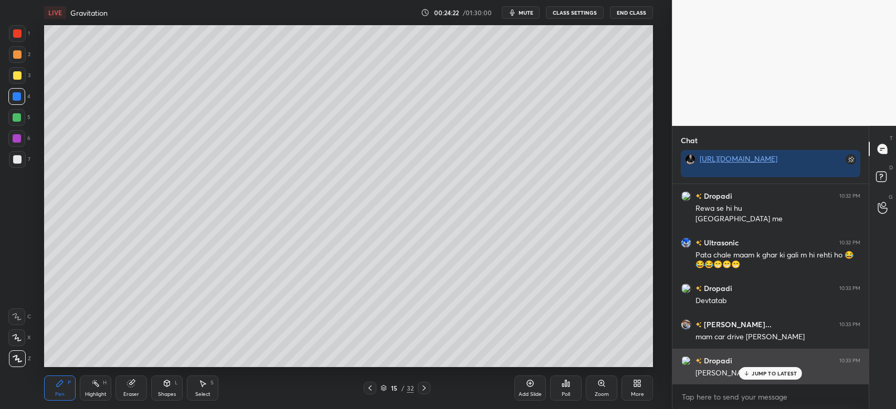
click at [761, 373] on p "JUMP TO LATEST" at bounding box center [773, 373] width 45 height 6
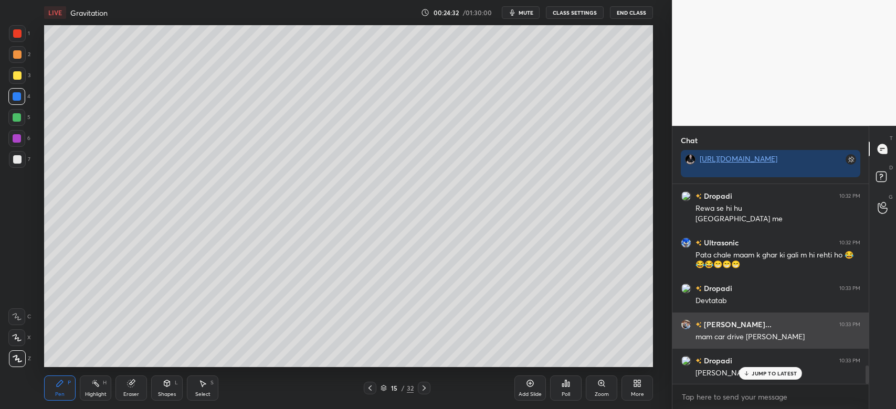
scroll to position [1977, 0]
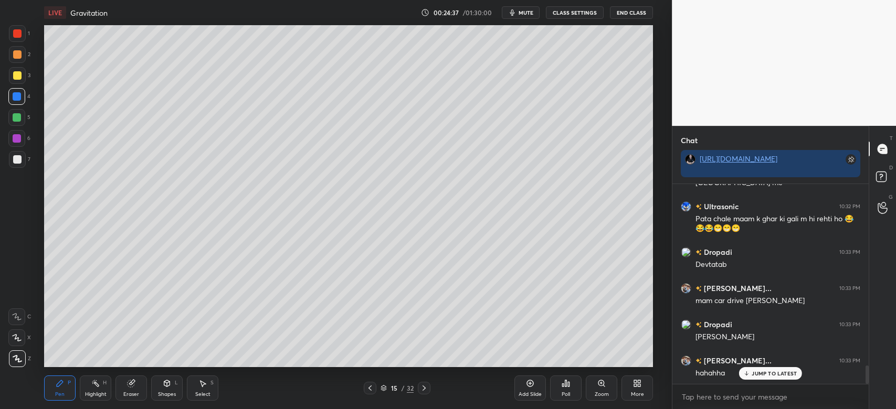
click at [18, 159] on div at bounding box center [17, 159] width 8 height 8
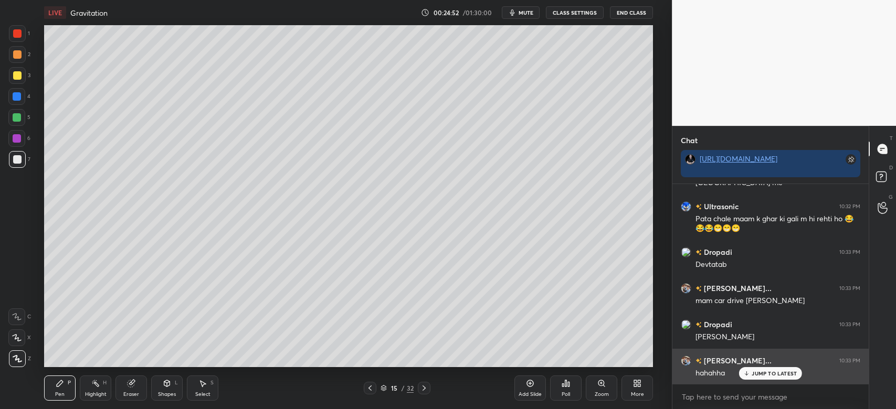
click at [765, 371] on p "JUMP TO LATEST" at bounding box center [773, 373] width 45 height 6
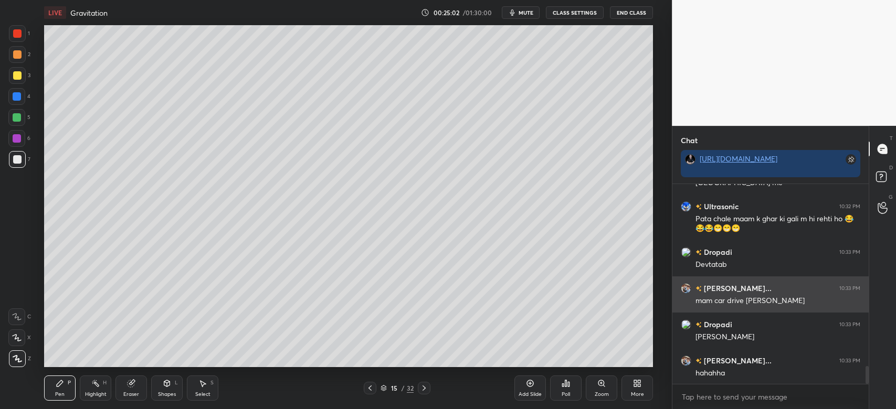
scroll to position [2014, 0]
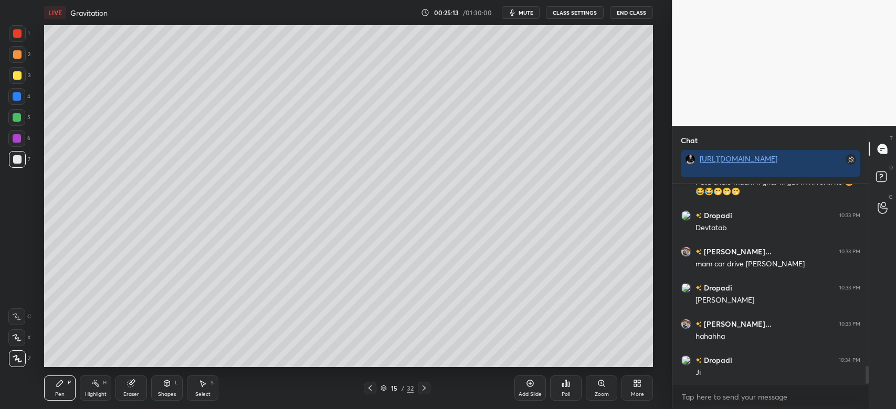
click at [17, 74] on div at bounding box center [17, 75] width 8 height 8
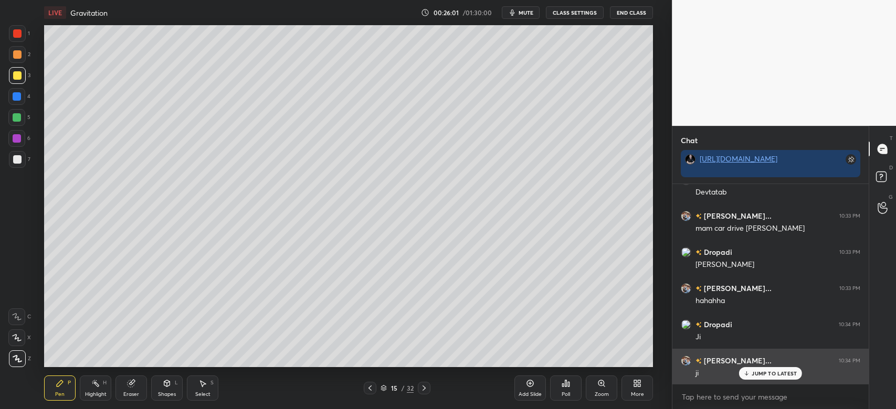
click at [785, 372] on p "JUMP TO LATEST" at bounding box center [773, 373] width 45 height 6
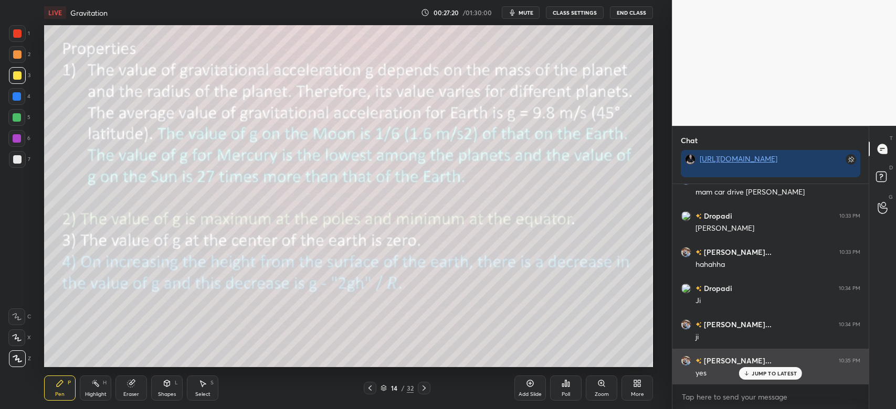
click at [785, 375] on p "JUMP TO LATEST" at bounding box center [773, 373] width 45 height 6
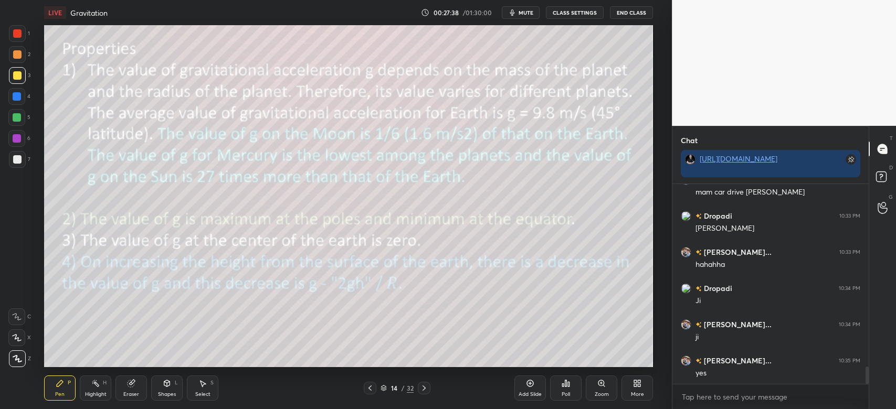
click at [167, 397] on div "Shapes" at bounding box center [167, 394] width 18 height 5
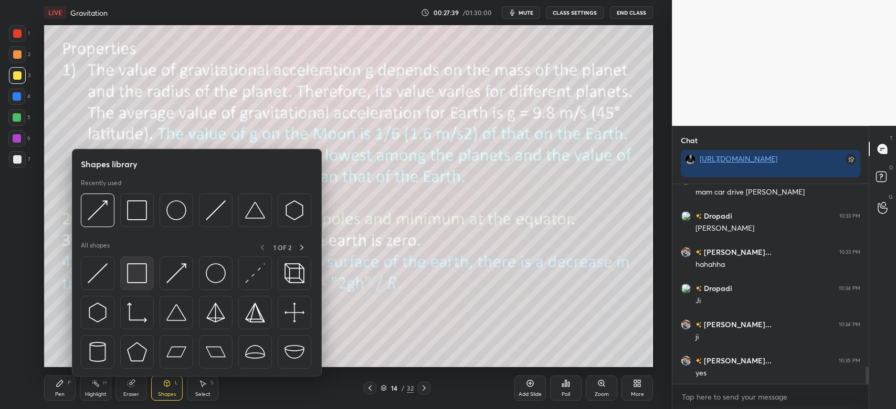
click at [142, 279] on img at bounding box center [137, 273] width 20 height 20
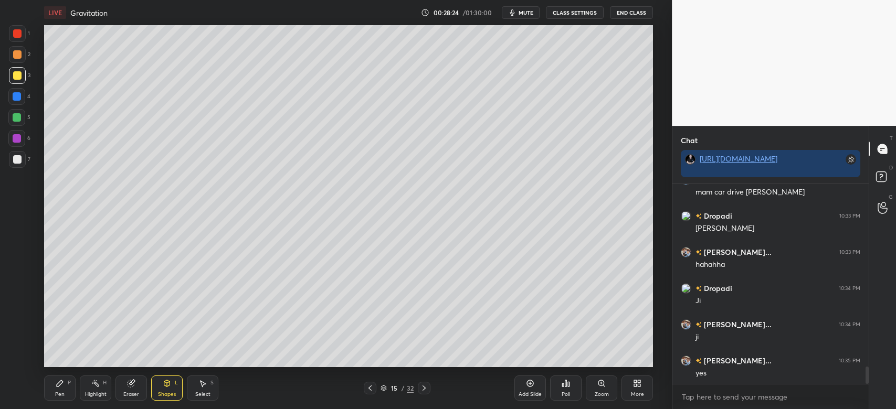
scroll to position [2123, 0]
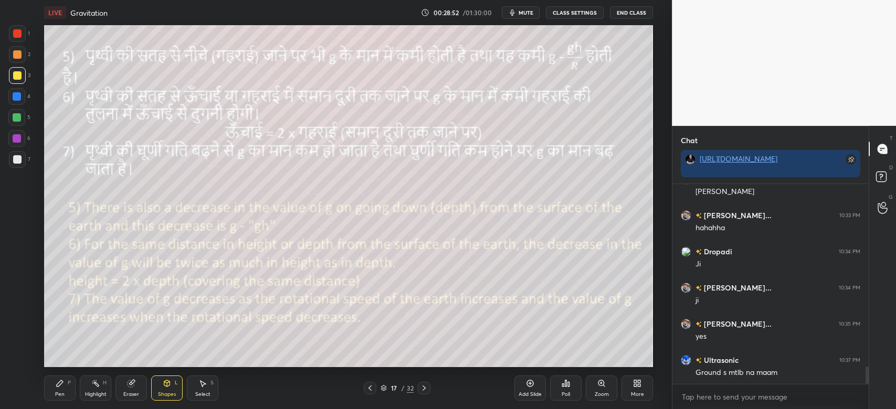
click at [13, 116] on div at bounding box center [17, 117] width 8 height 8
click at [60, 383] on icon at bounding box center [60, 383] width 6 height 6
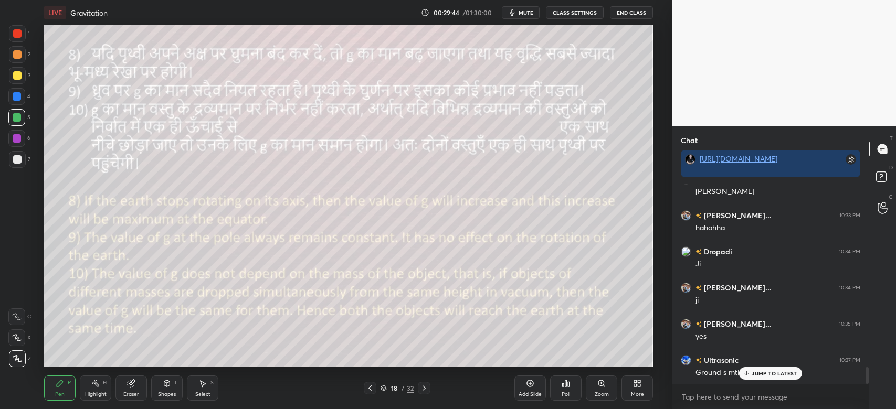
scroll to position [2158, 0]
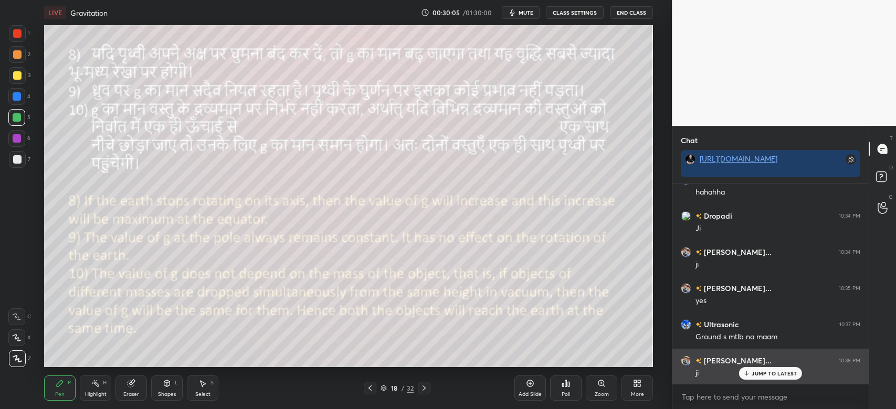
click at [767, 369] on div "JUMP TO LATEST" at bounding box center [770, 373] width 63 height 13
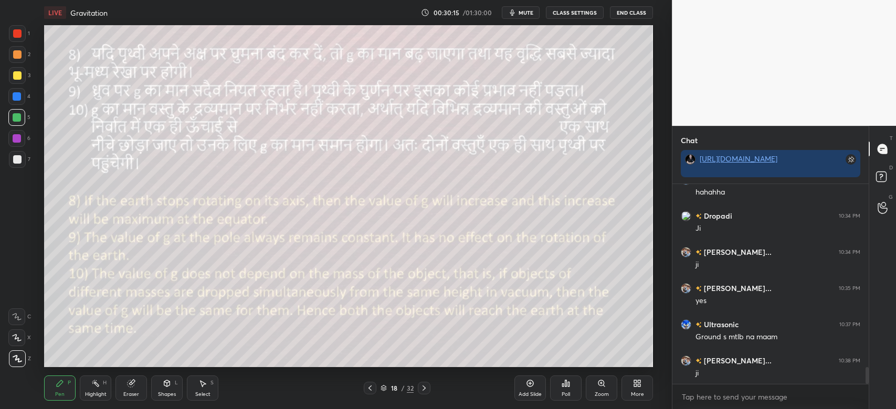
click at [160, 381] on div "Shapes L" at bounding box center [166, 388] width 31 height 25
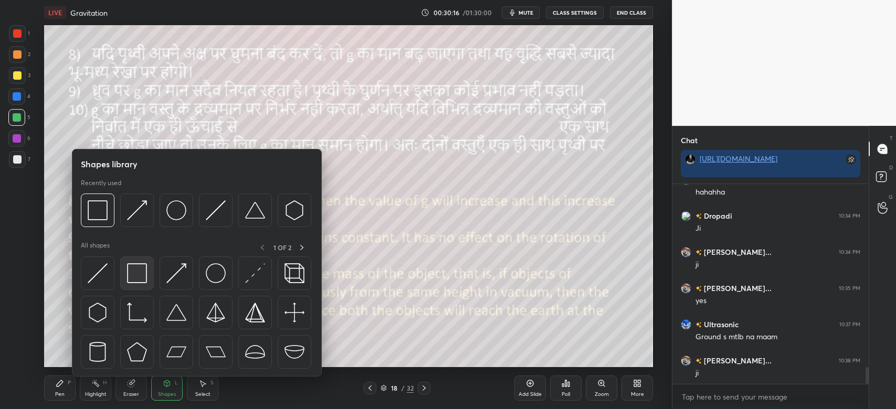
click at [139, 272] on img at bounding box center [137, 273] width 20 height 20
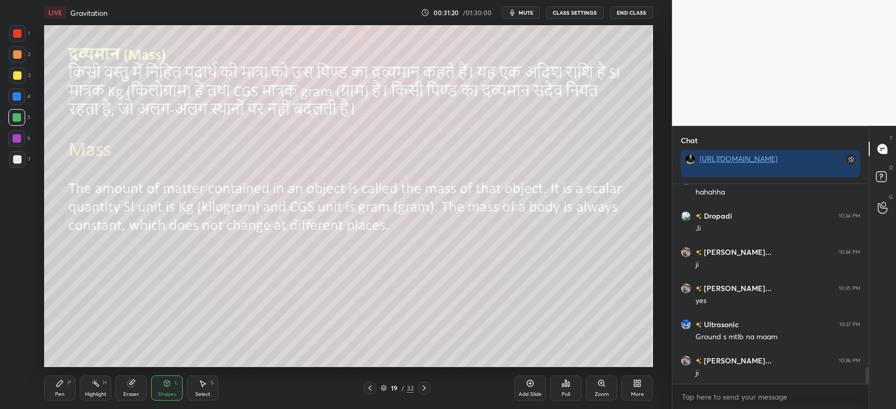
click at [61, 385] on icon at bounding box center [60, 383] width 8 height 8
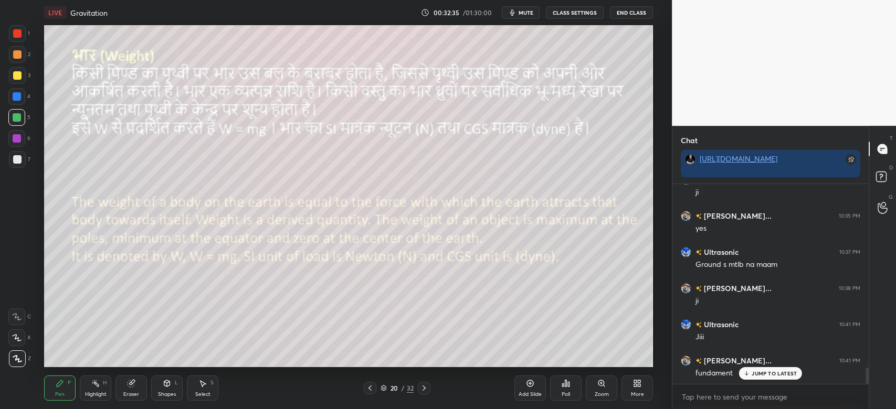
scroll to position [2267, 0]
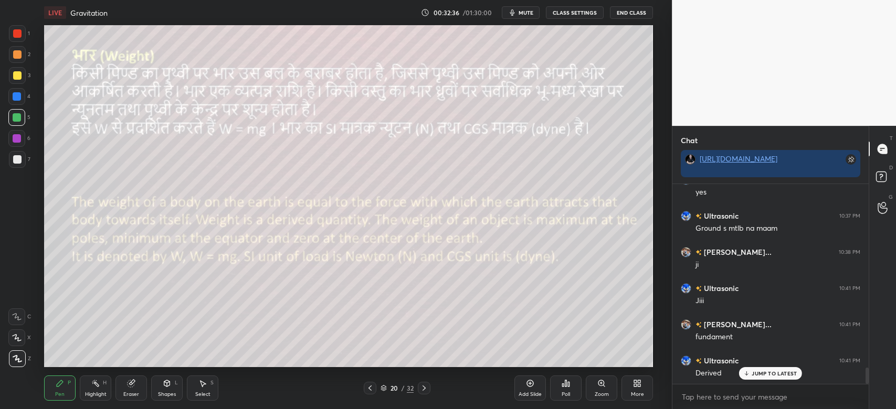
click at [776, 374] on p "JUMP TO LATEST" at bounding box center [773, 373] width 45 height 6
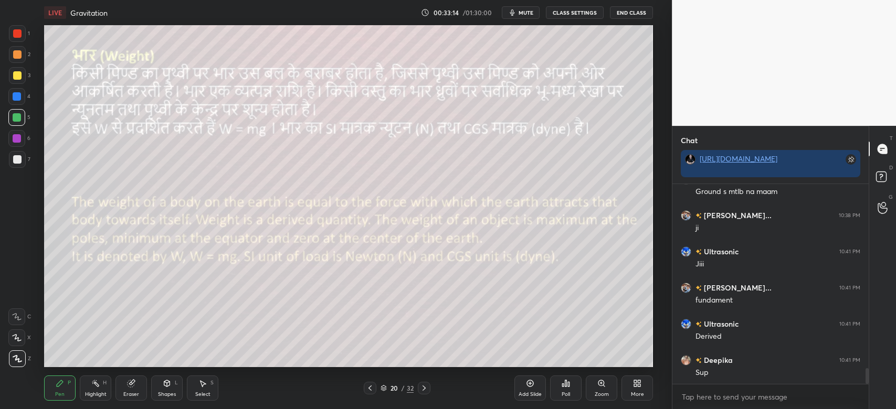
scroll to position [2339, 0]
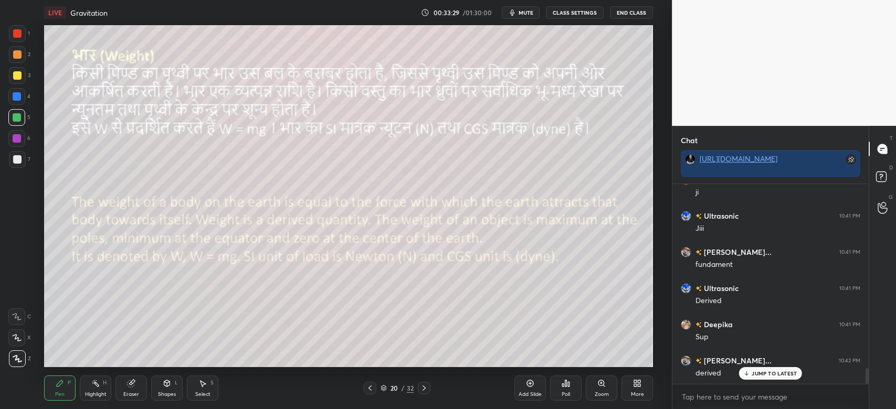
click at [747, 368] on div "JUMP TO LATEST" at bounding box center [770, 373] width 63 height 13
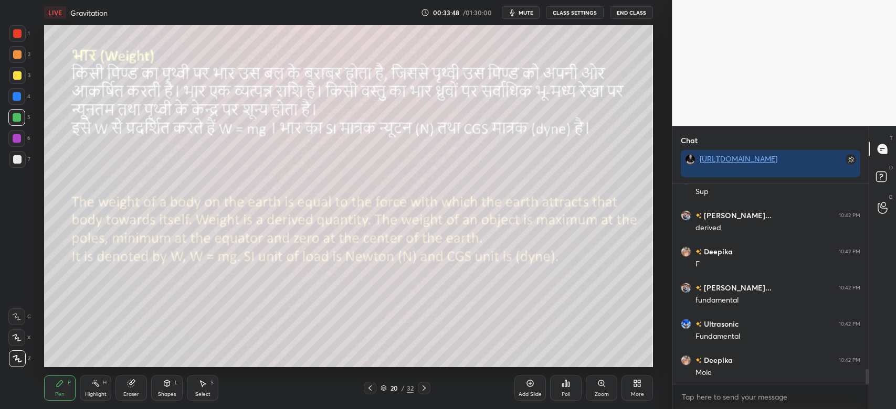
scroll to position [2520, 0]
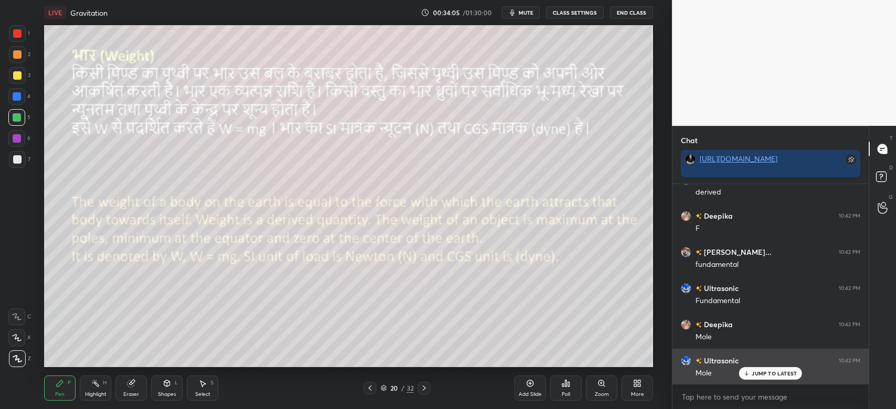
click at [765, 376] on p "JUMP TO LATEST" at bounding box center [773, 373] width 45 height 6
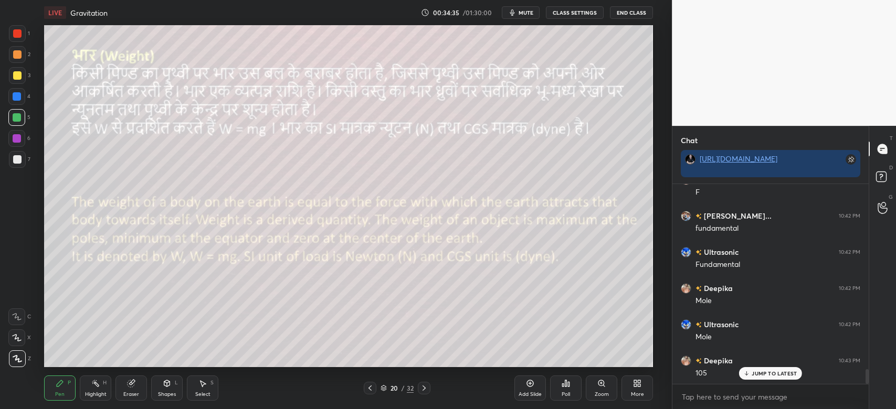
scroll to position [2593, 0]
click at [20, 97] on div at bounding box center [17, 96] width 8 height 8
click at [17, 99] on div at bounding box center [17, 96] width 8 height 8
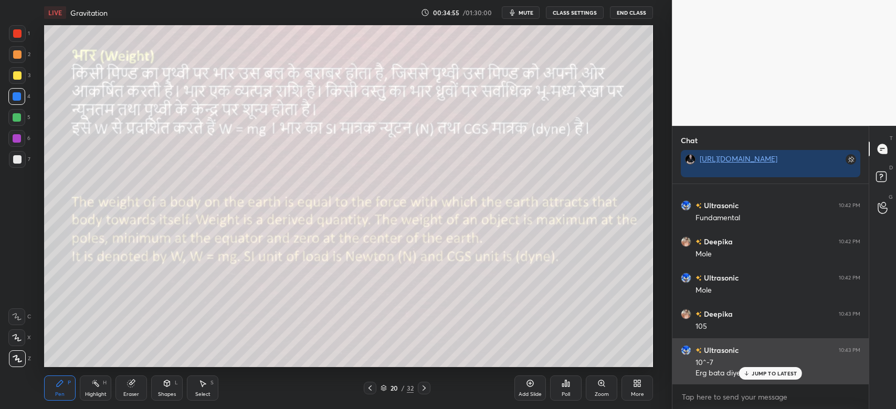
click at [762, 372] on p "JUMP TO LATEST" at bounding box center [773, 373] width 45 height 6
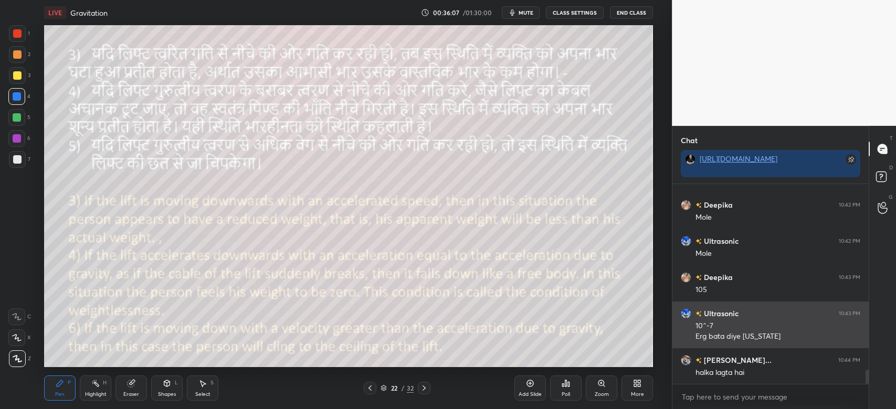
scroll to position [2676, 0]
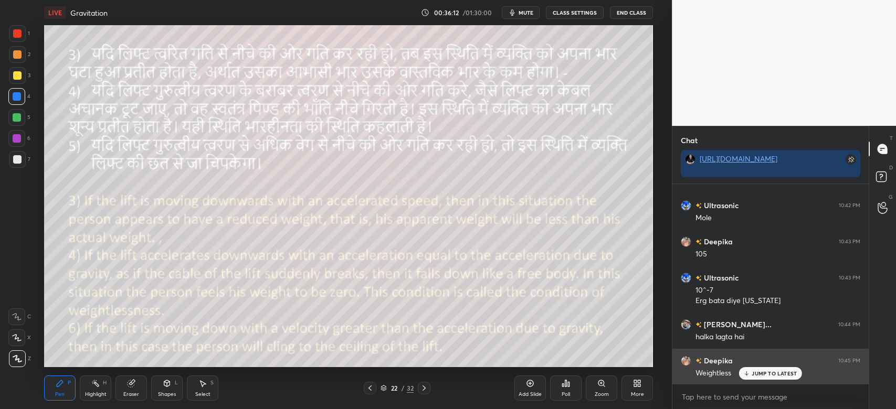
click at [782, 371] on p "JUMP TO LATEST" at bounding box center [773, 373] width 45 height 6
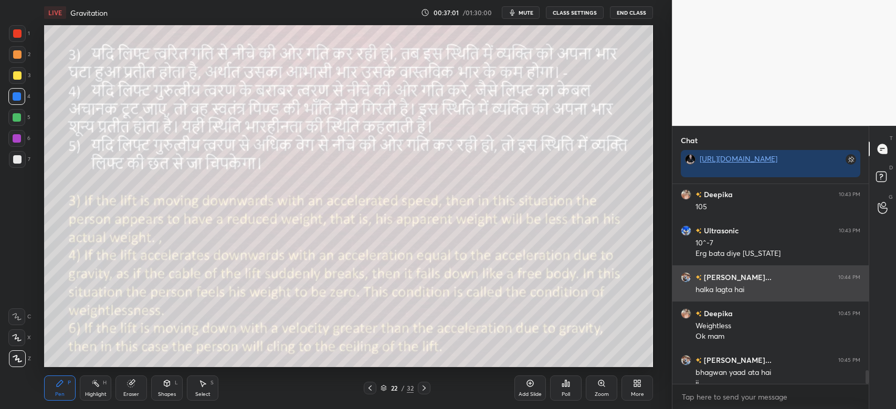
scroll to position [2733, 0]
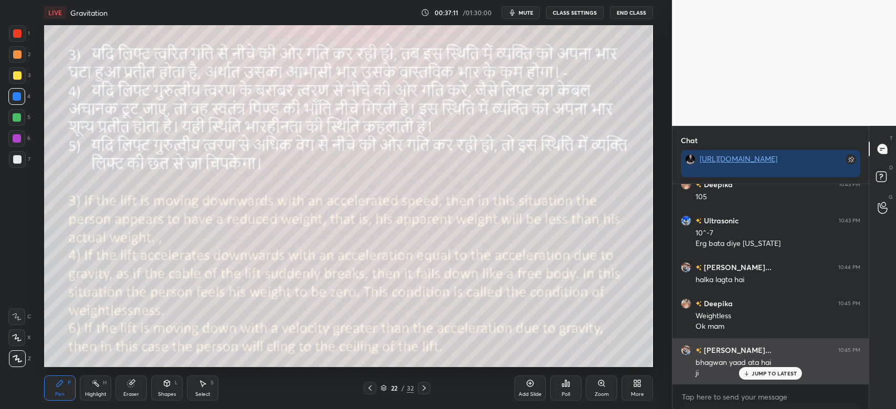
click at [760, 377] on p "JUMP TO LATEST" at bounding box center [773, 373] width 45 height 6
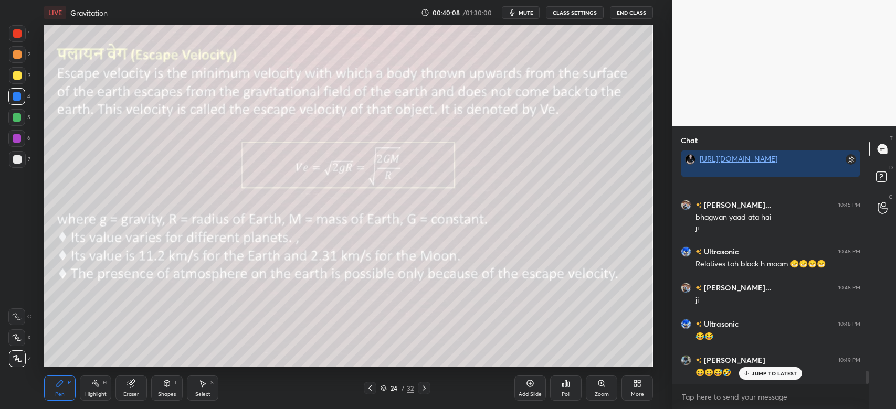
scroll to position [2914, 0]
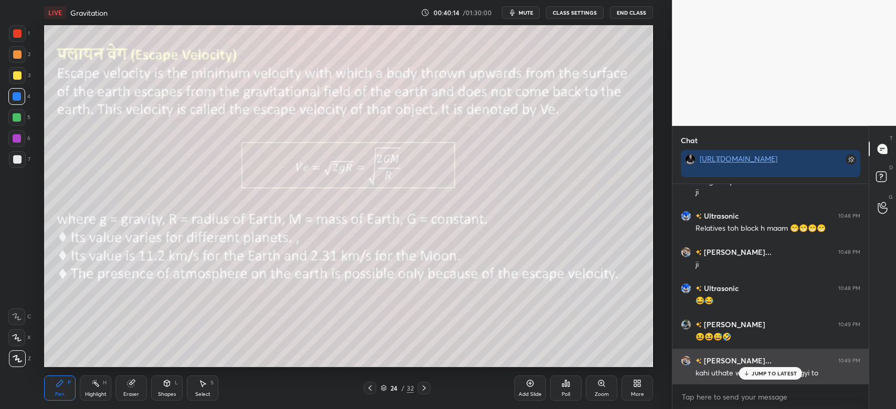
click at [780, 375] on p "JUMP TO LATEST" at bounding box center [773, 373] width 45 height 6
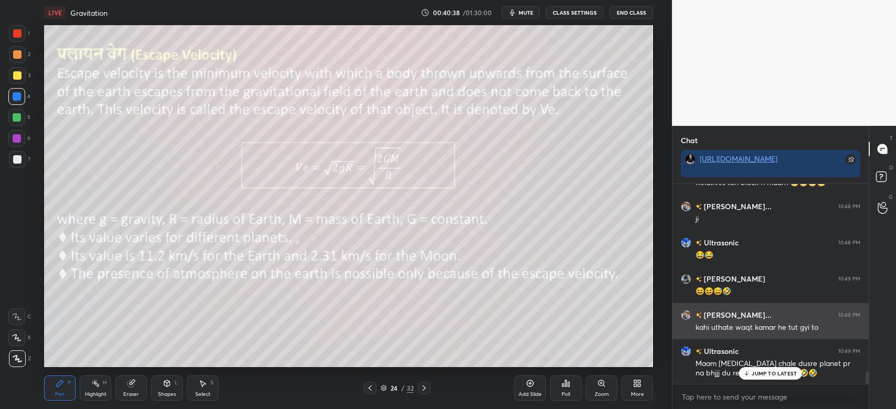
scroll to position [2996, 0]
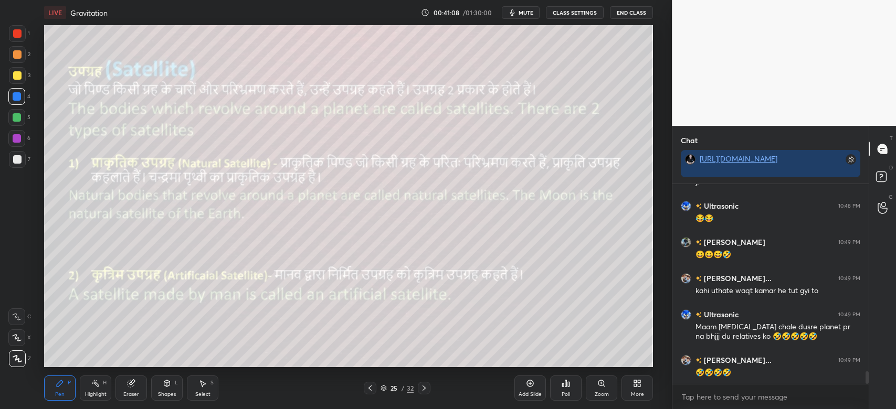
click at [525, 12] on span "mute" at bounding box center [525, 12] width 15 height 7
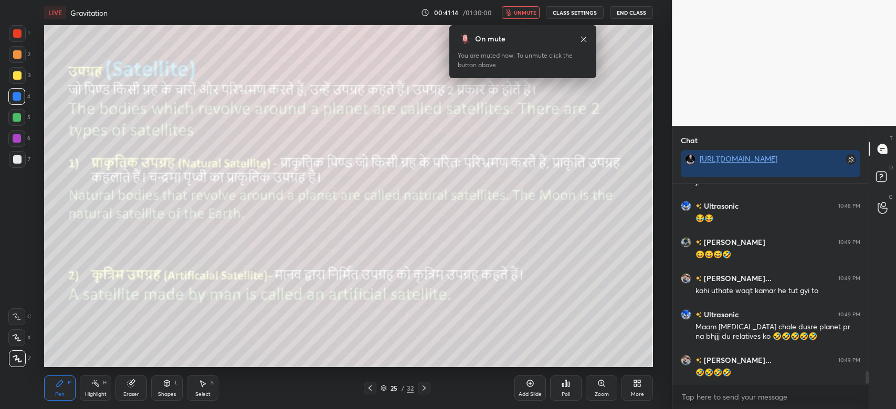
click at [525, 10] on span "unmute" at bounding box center [525, 12] width 23 height 7
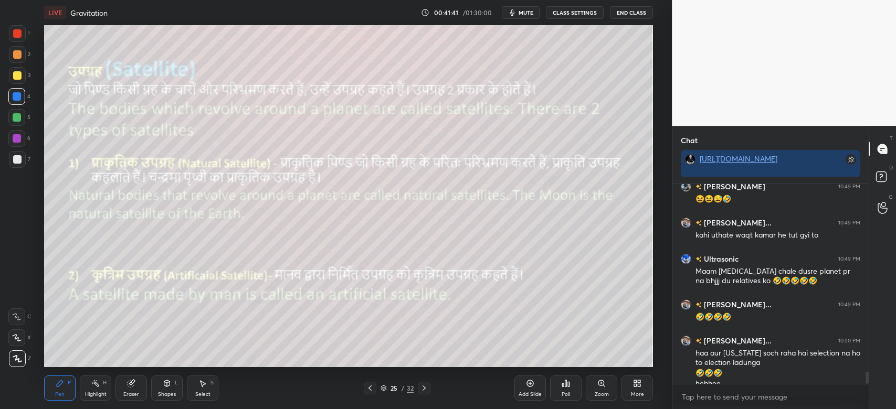
scroll to position [3063, 0]
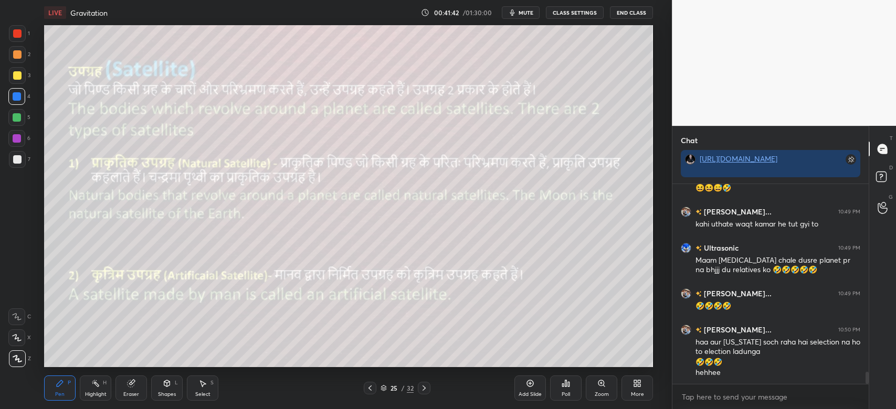
click at [529, 17] on button "mute" at bounding box center [521, 12] width 38 height 13
click at [531, 12] on span "unmute" at bounding box center [525, 12] width 23 height 7
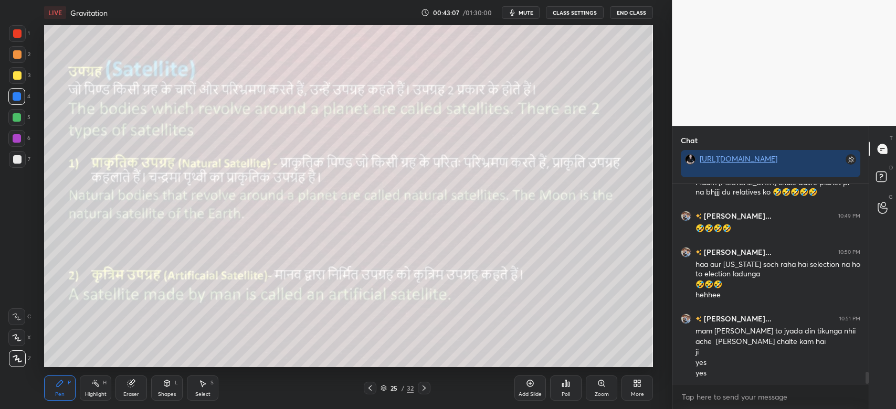
scroll to position [3177, 0]
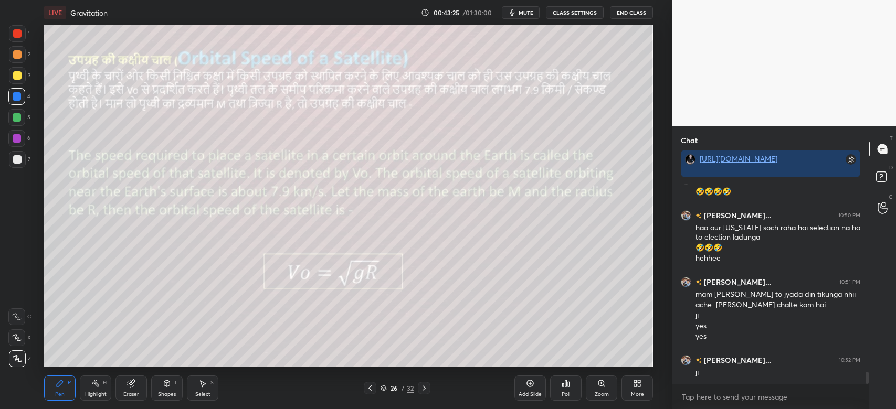
click at [525, 12] on span "mute" at bounding box center [525, 12] width 15 height 7
click at [530, 16] on button "unmute" at bounding box center [521, 12] width 38 height 13
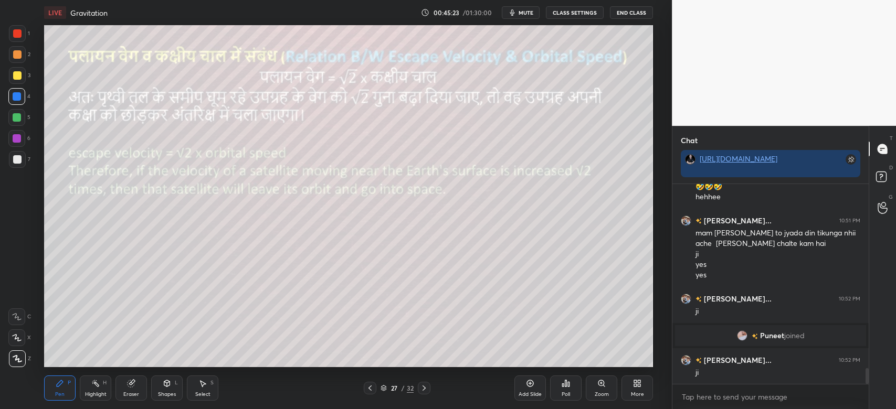
scroll to position [2373, 0]
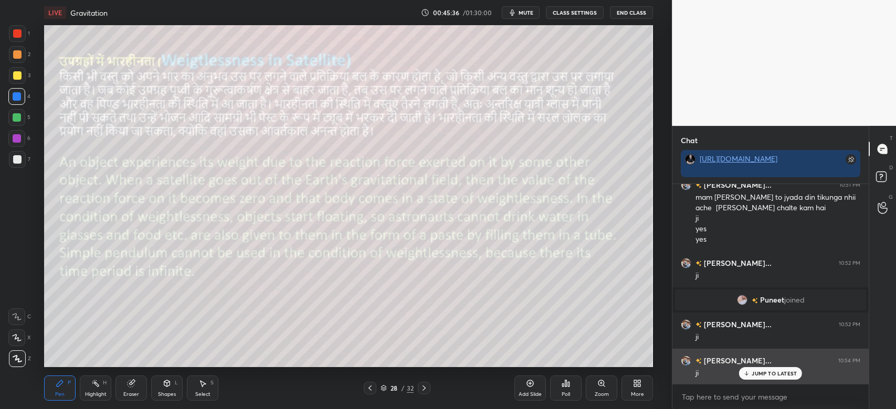
click at [768, 375] on p "JUMP TO LATEST" at bounding box center [773, 373] width 45 height 6
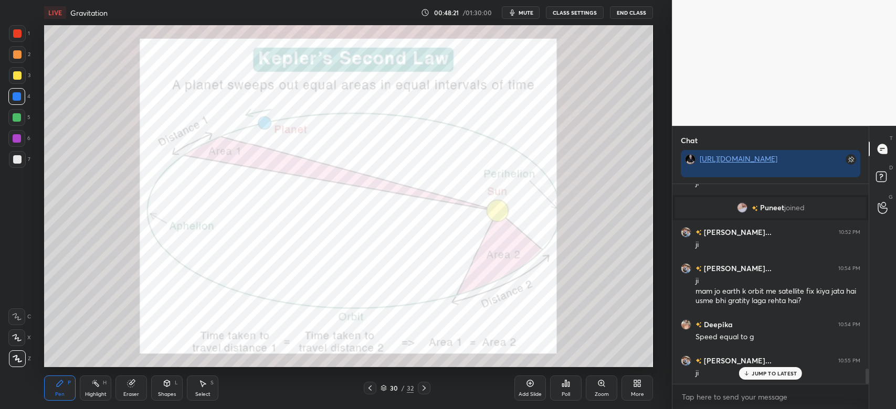
scroll to position [2501, 0]
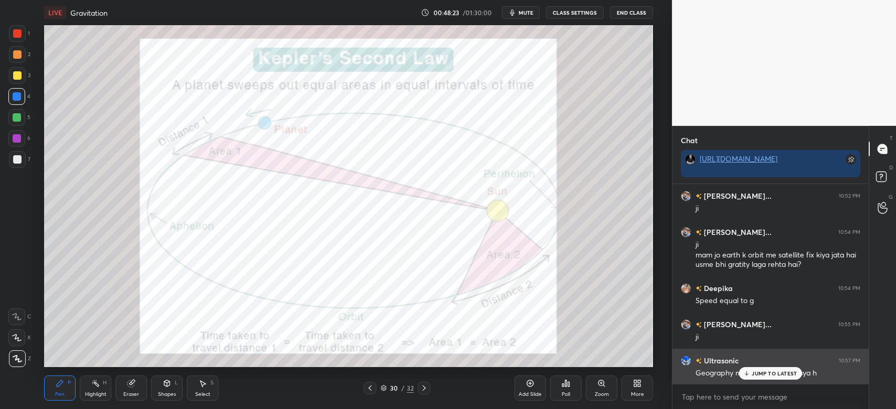
click at [759, 368] on div "JUMP TO LATEST" at bounding box center [770, 373] width 63 height 13
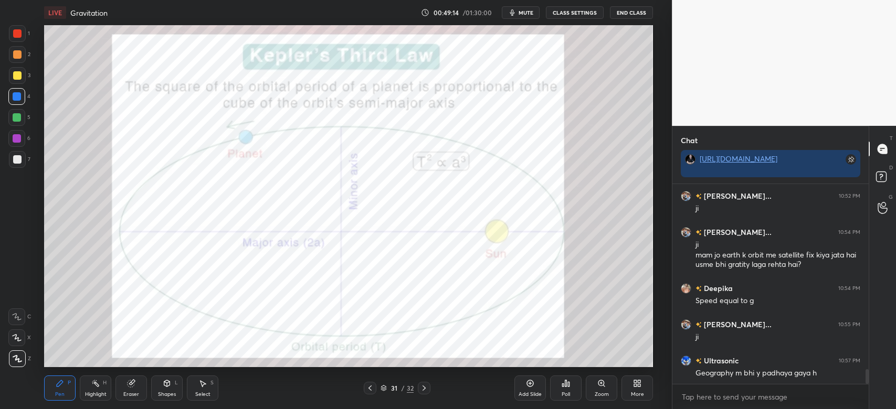
click at [17, 25] on div "1 2 3 4 5 6 7 C X Z C X Z E E Erase all H H LIVE Gravitation 00:49:14 / 01:30:0…" at bounding box center [331, 204] width 663 height 409
click at [18, 36] on div at bounding box center [17, 33] width 8 height 8
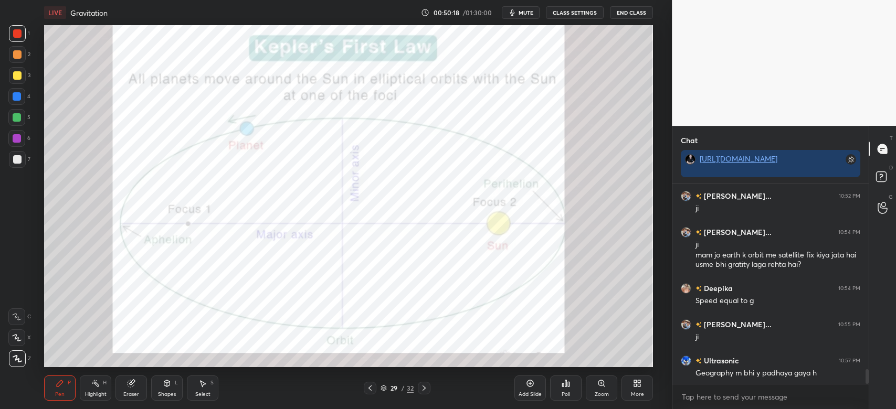
click at [535, 384] on div "Add Slide" at bounding box center [529, 388] width 31 height 25
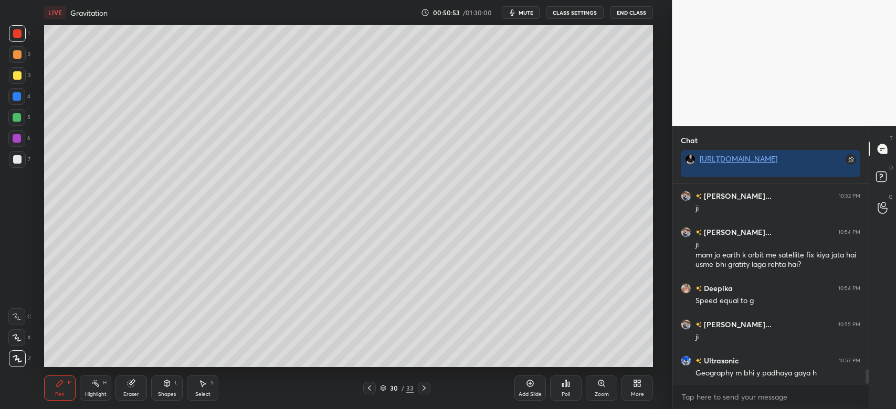
scroll to position [2538, 0]
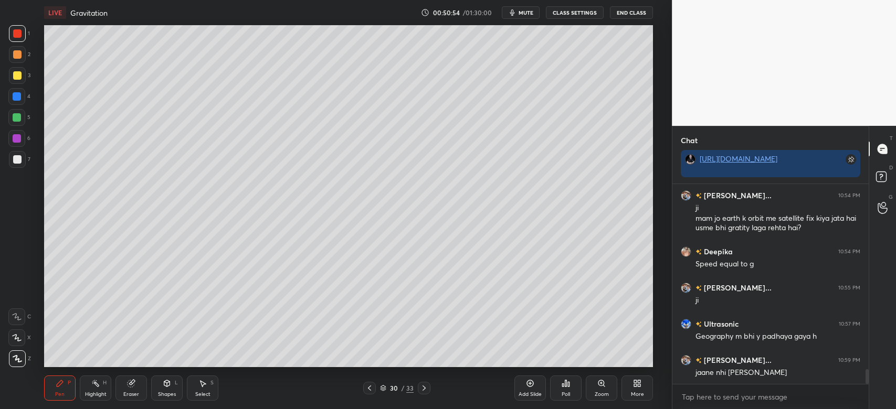
click at [529, 14] on span "mute" at bounding box center [525, 12] width 15 height 7
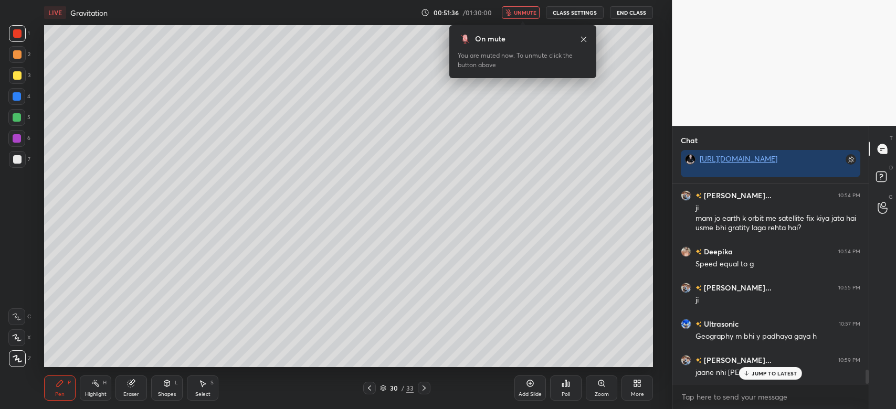
scroll to position [2583, 0]
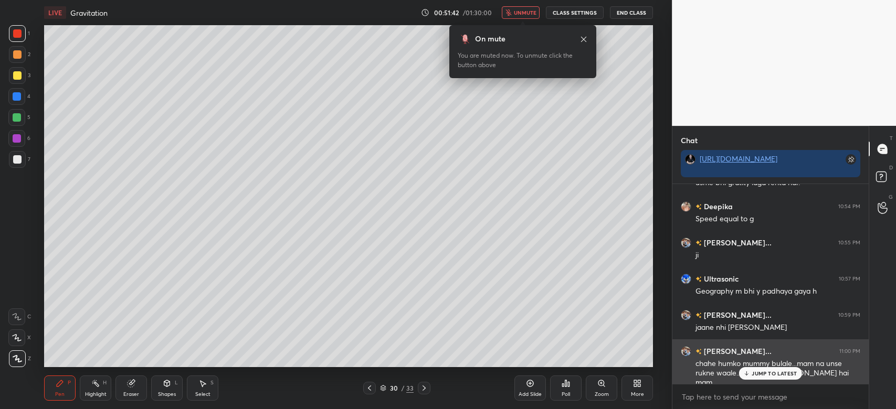
click at [783, 375] on p "JUMP TO LATEST" at bounding box center [773, 373] width 45 height 6
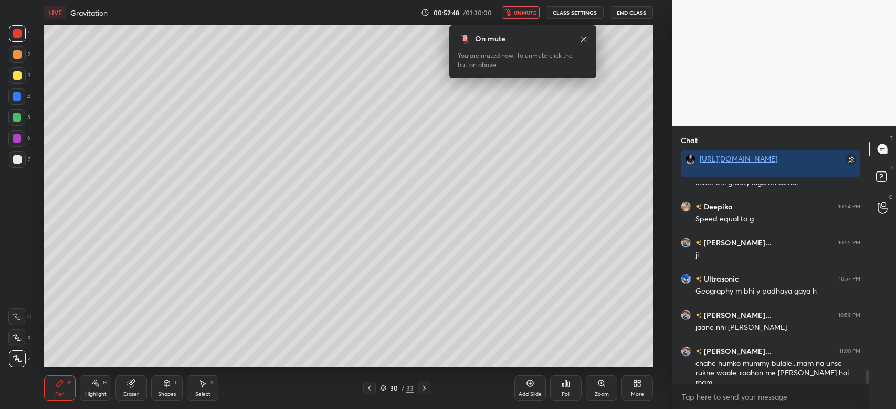
click at [521, 10] on span "unmute" at bounding box center [525, 12] width 23 height 7
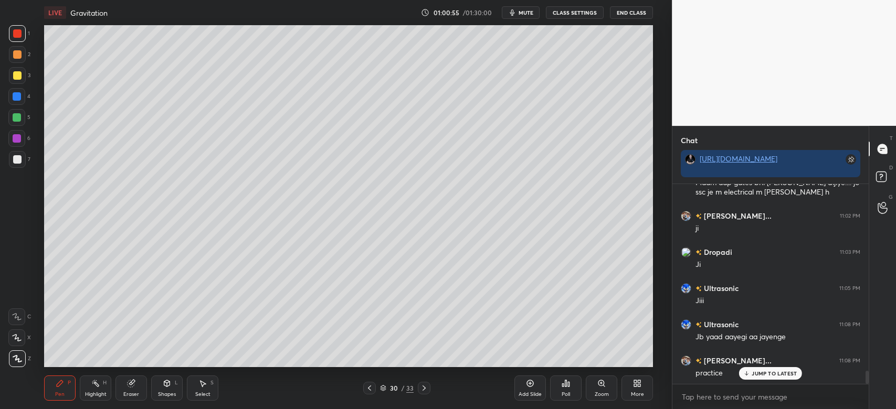
scroll to position [2846, 0]
click at [761, 378] on div "JUMP TO LATEST" at bounding box center [770, 373] width 63 height 13
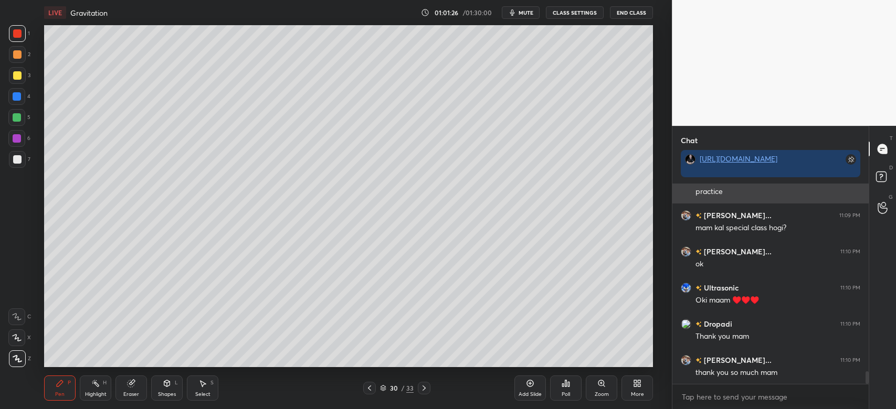
scroll to position [4, 3]
type textarea "x"
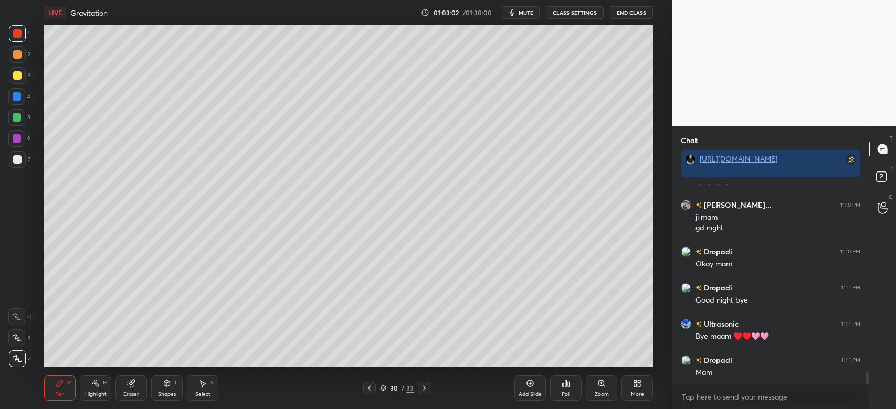
scroll to position [3255, 0]
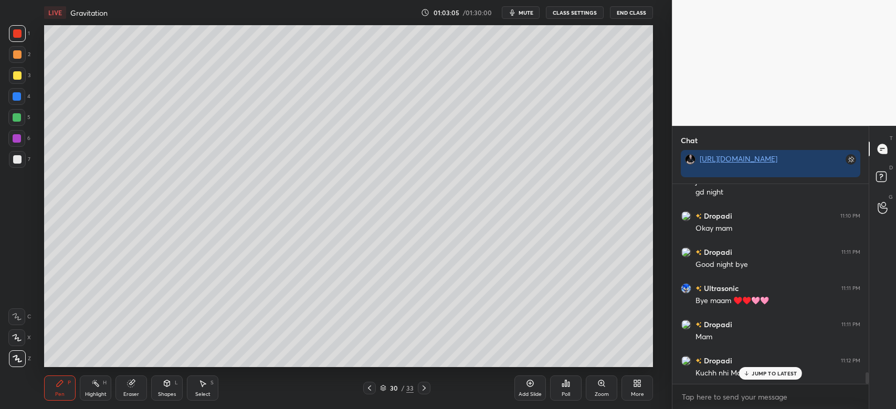
click at [772, 376] on p "JUMP TO LATEST" at bounding box center [773, 373] width 45 height 6
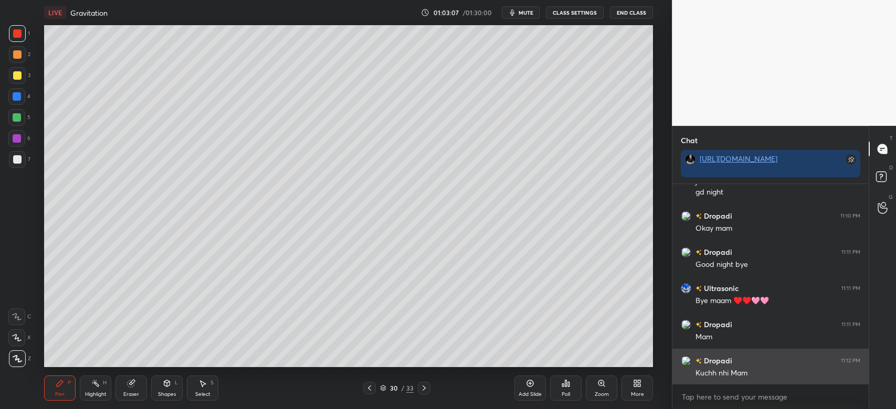
click at [687, 356] on img "grid" at bounding box center [685, 361] width 10 height 10
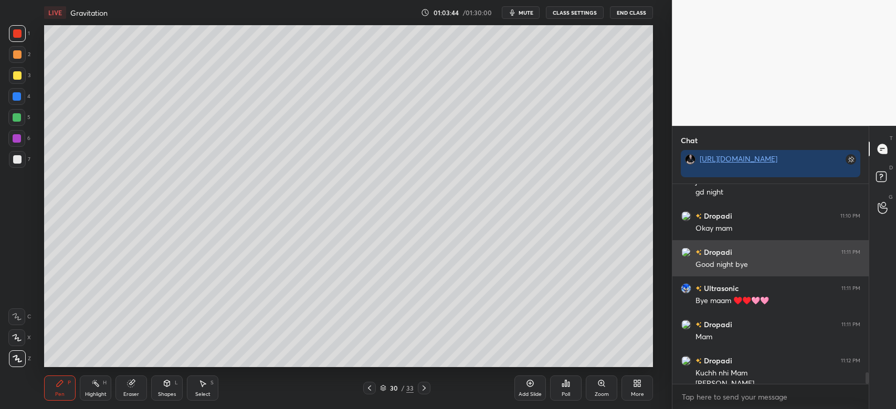
scroll to position [3265, 0]
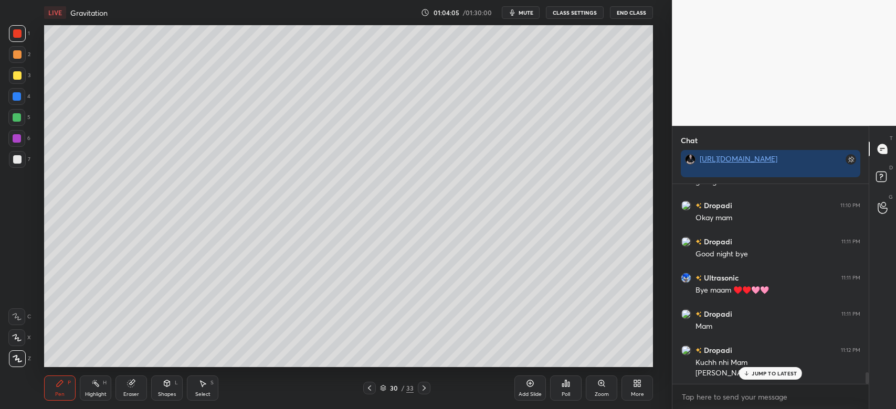
click at [770, 374] on p "JUMP TO LATEST" at bounding box center [773, 373] width 45 height 6
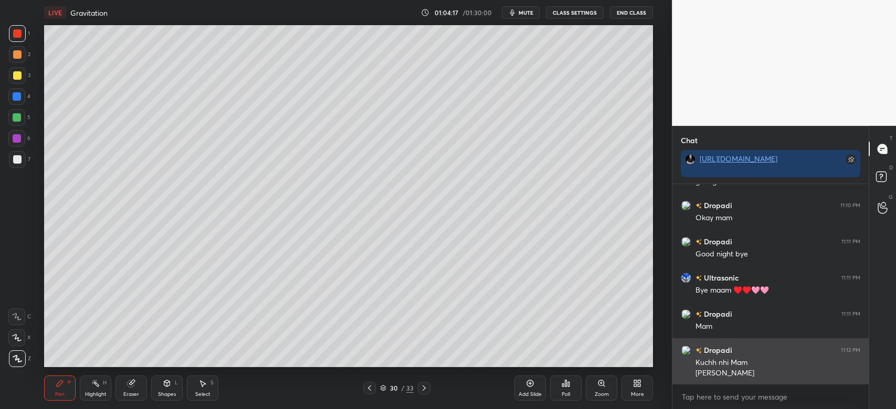
scroll to position [3302, 0]
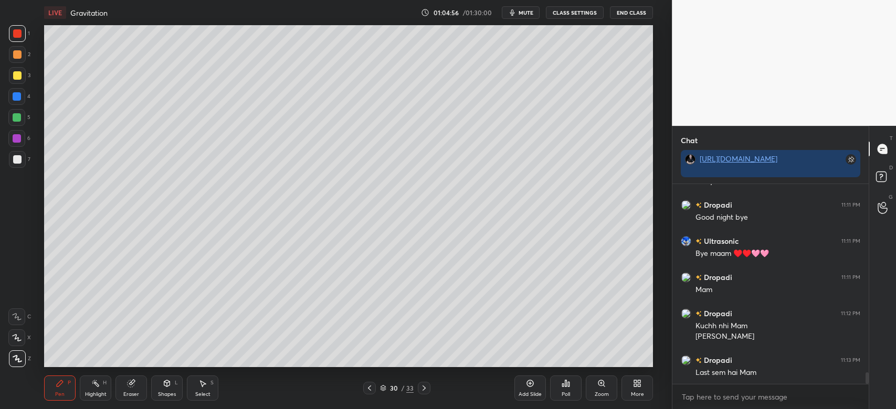
click at [523, 14] on span "mute" at bounding box center [525, 12] width 15 height 7
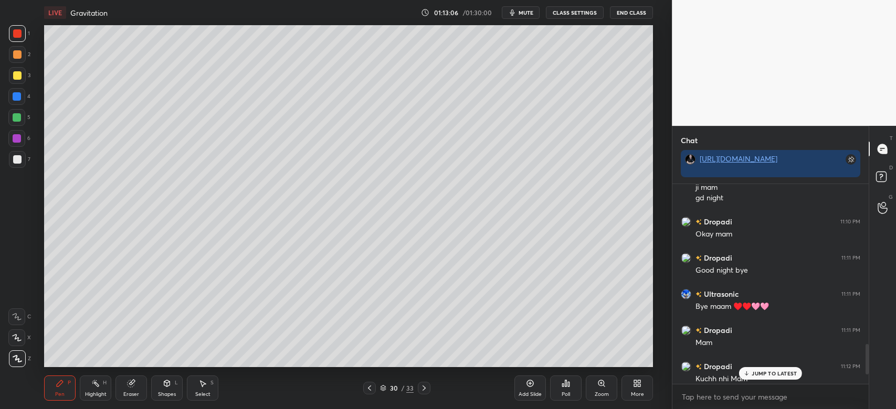
scroll to position [52121, 51834]
click at [638, 8] on button "End Class" at bounding box center [631, 12] width 43 height 13
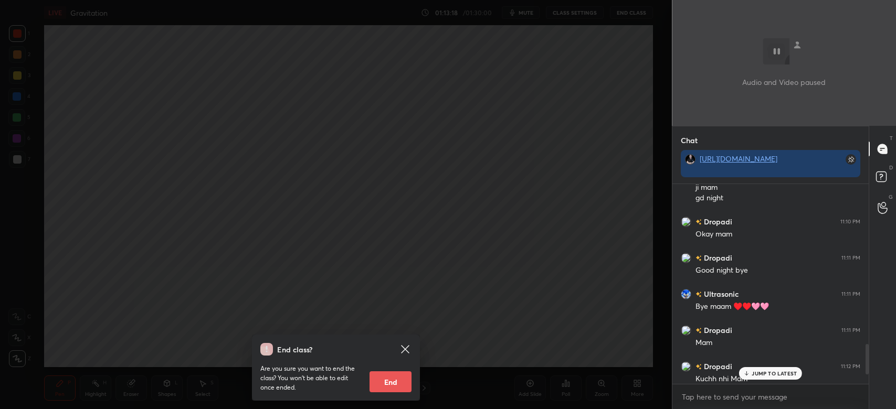
click at [386, 389] on button "End" at bounding box center [390, 381] width 42 height 21
type textarea "x"
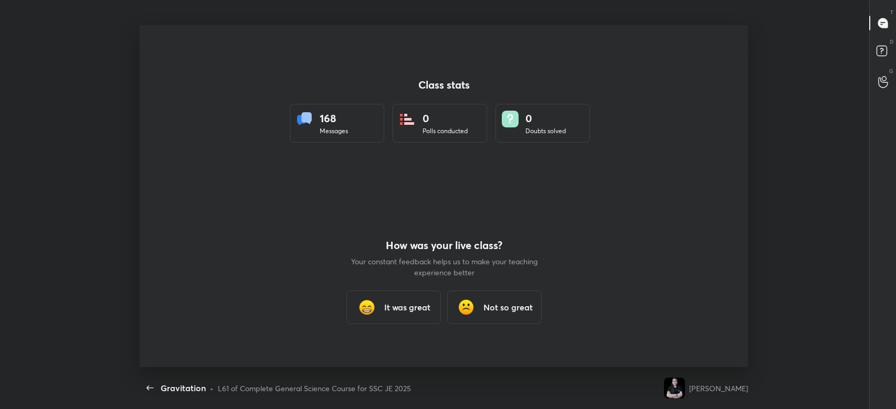
scroll to position [0, 0]
